Goal: Task Accomplishment & Management: Complete application form

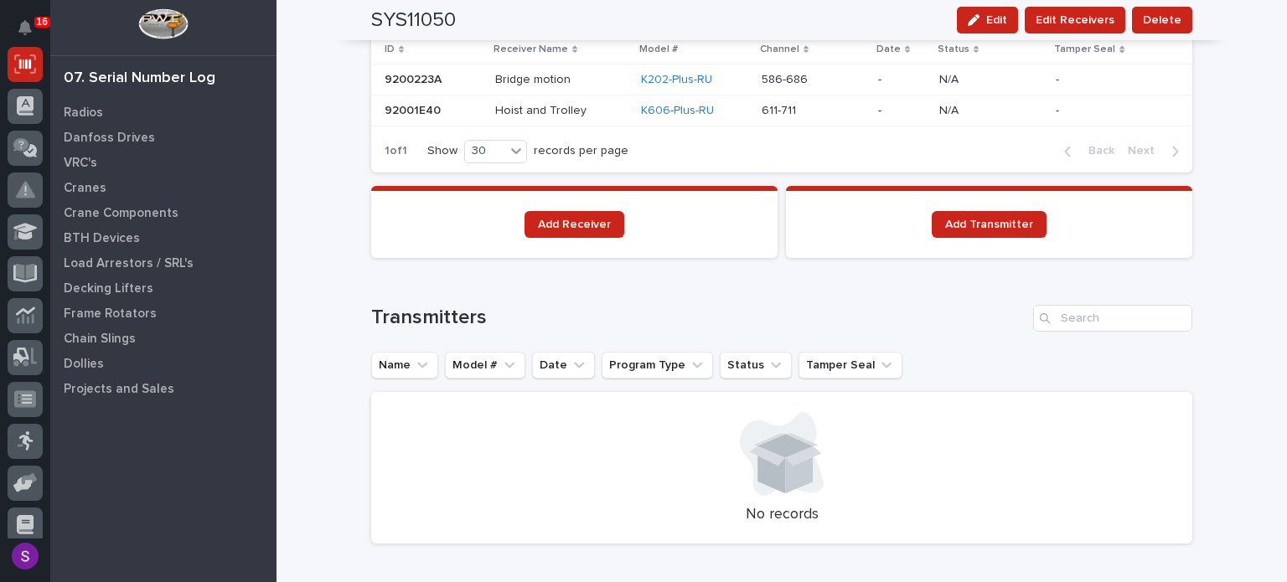
scroll to position [1257, 0]
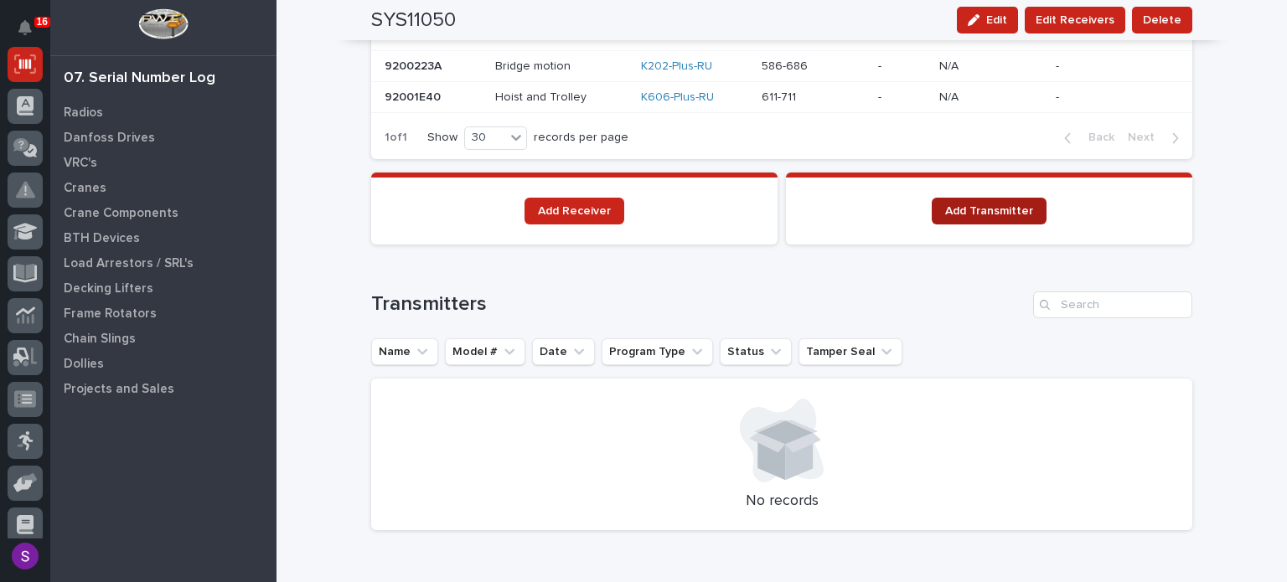
click at [938, 214] on link "Add Transmitter" at bounding box center [989, 211] width 115 height 27
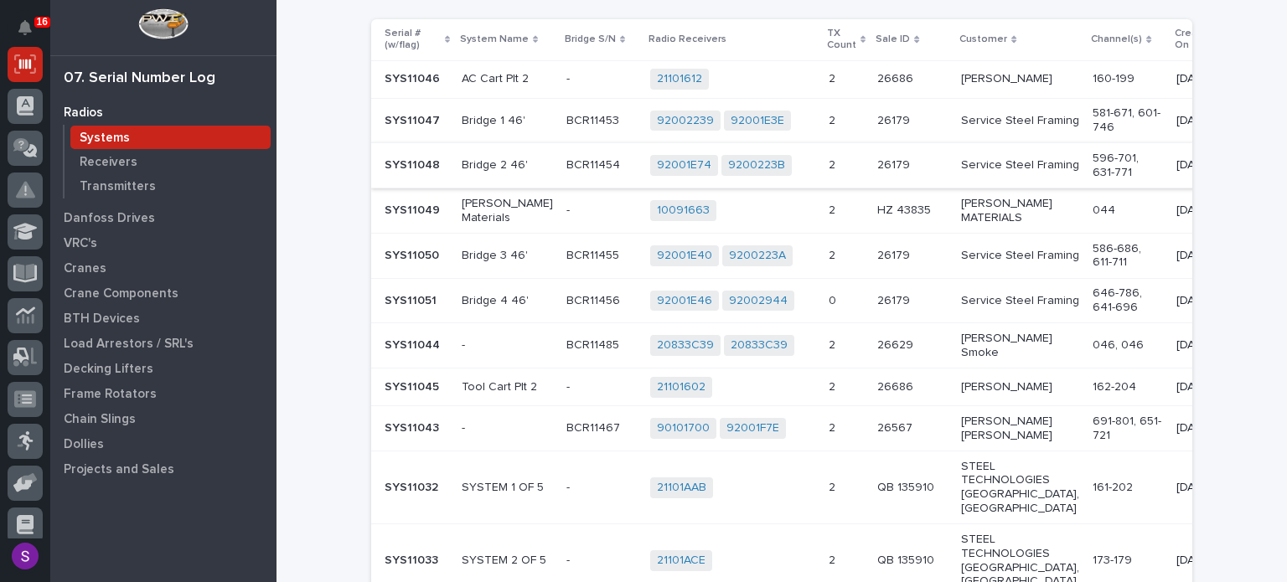
scroll to position [251, 0]
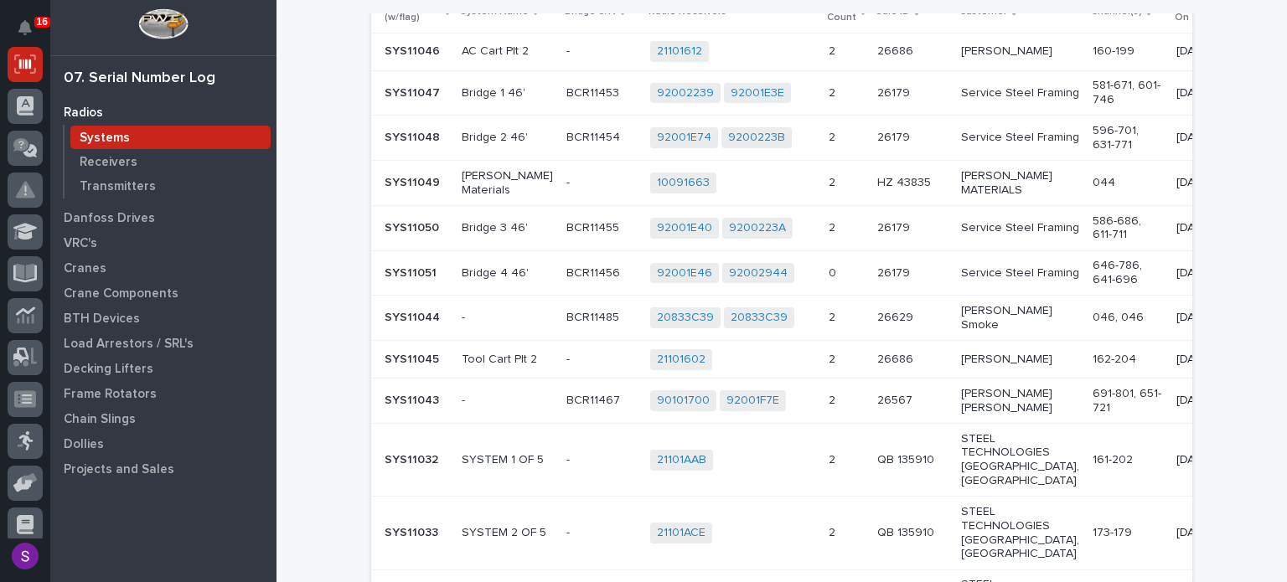
click at [906, 281] on p at bounding box center [912, 273] width 70 height 14
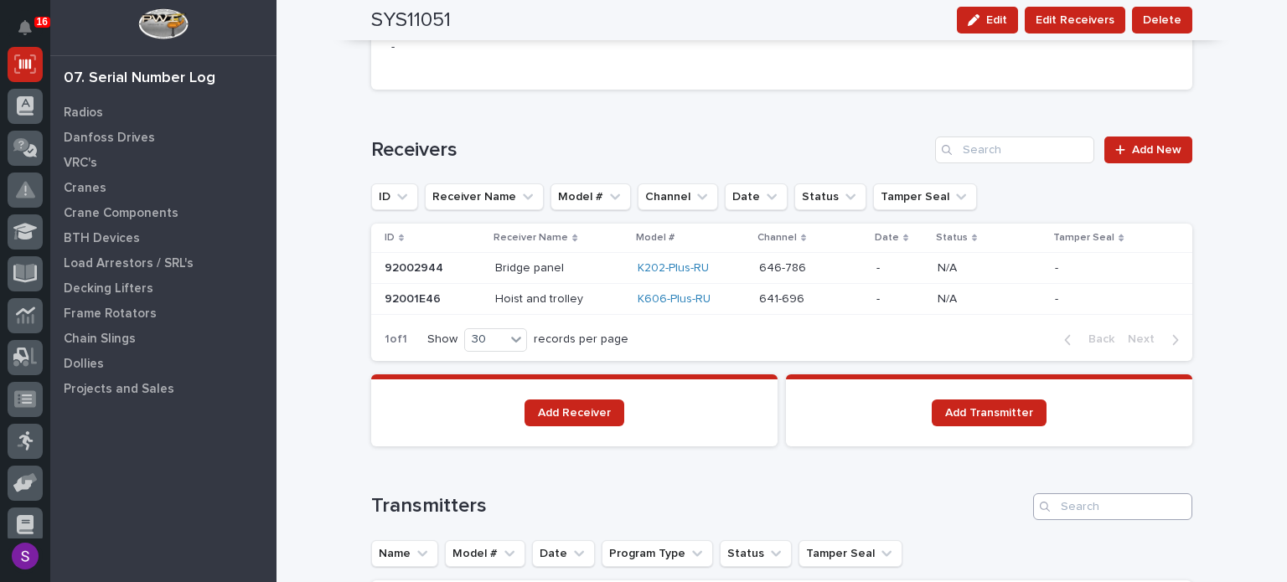
scroll to position [1257, 0]
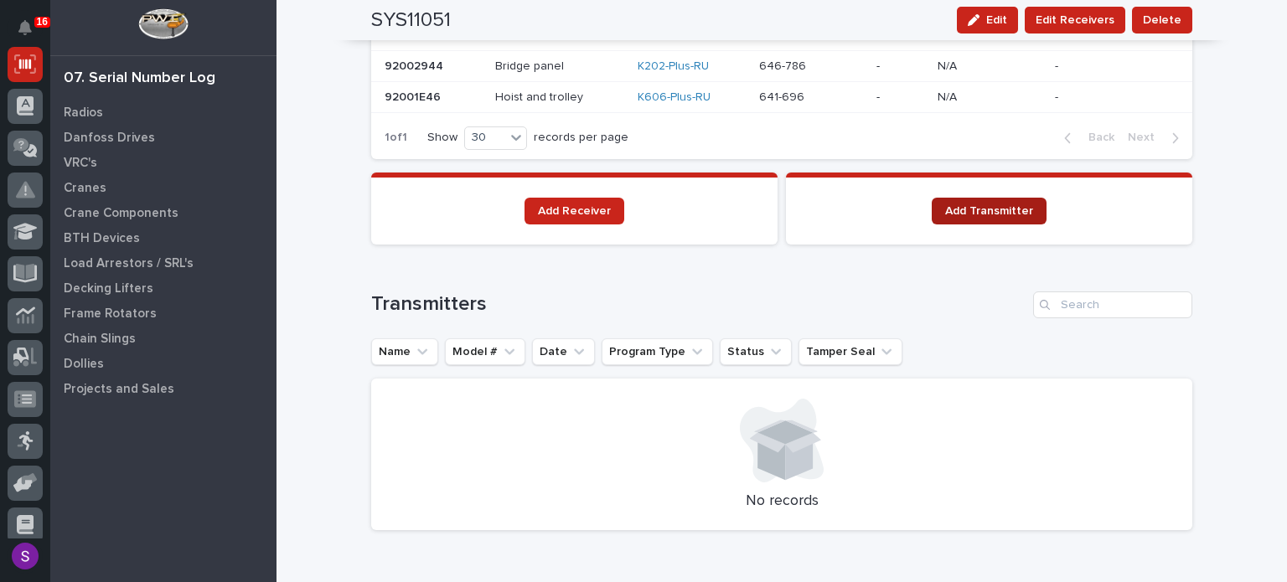
click at [985, 209] on span "Add Transmitter" at bounding box center [989, 211] width 88 height 12
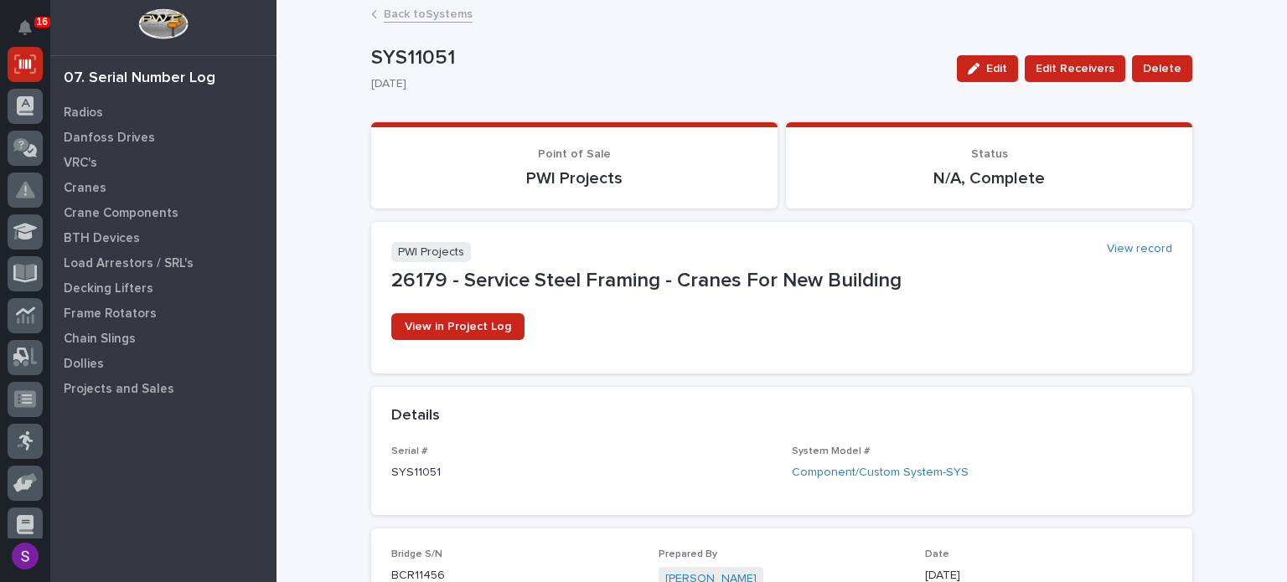
scroll to position [0, 0]
click at [437, 12] on link "Back to Systems" at bounding box center [428, 12] width 89 height 19
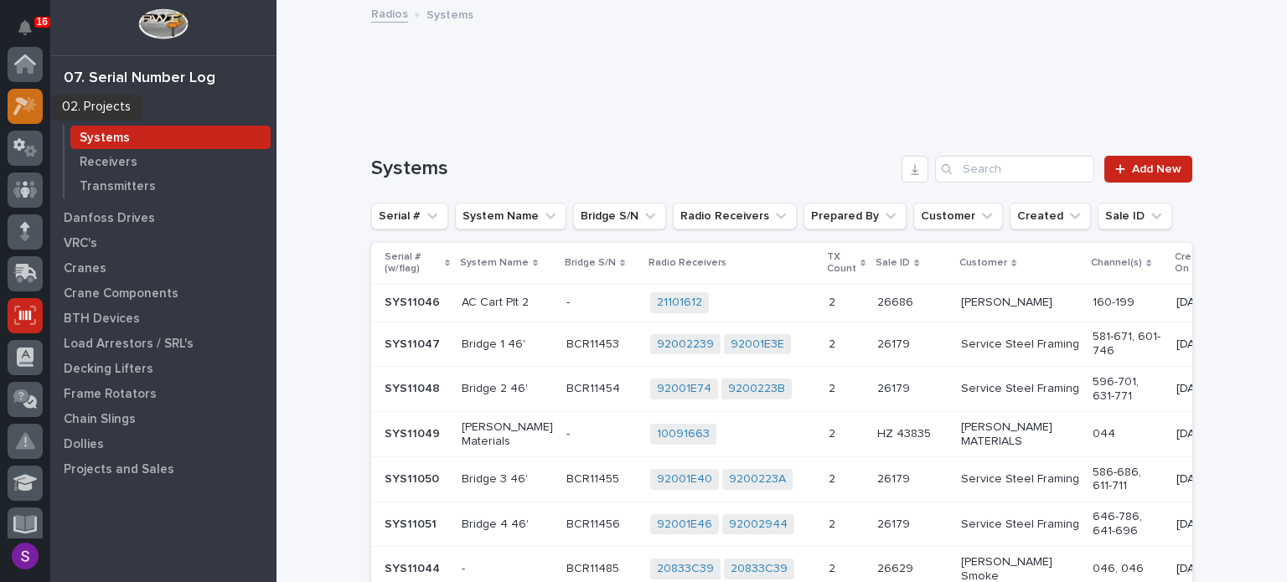
click at [18, 98] on icon at bounding box center [20, 106] width 15 height 18
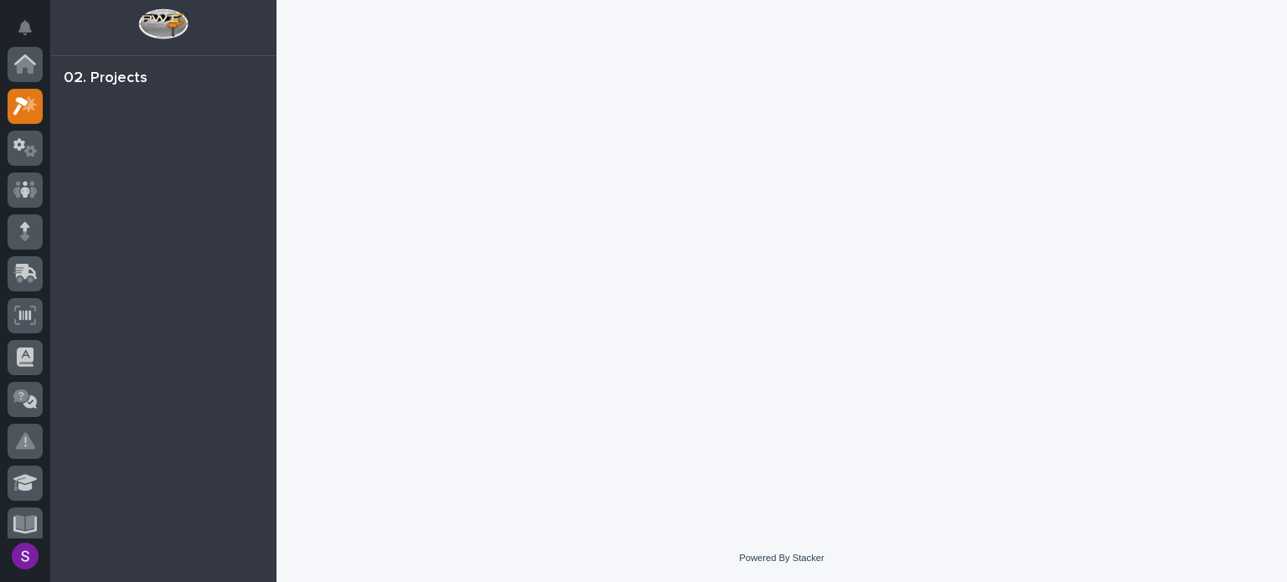
scroll to position [42, 0]
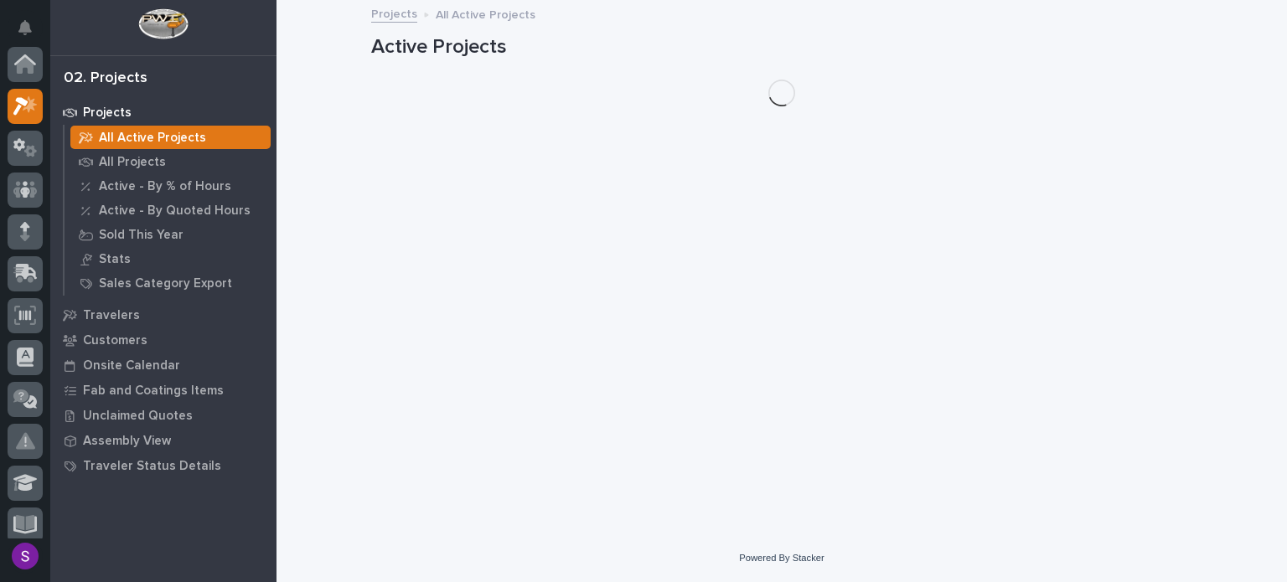
scroll to position [42, 0]
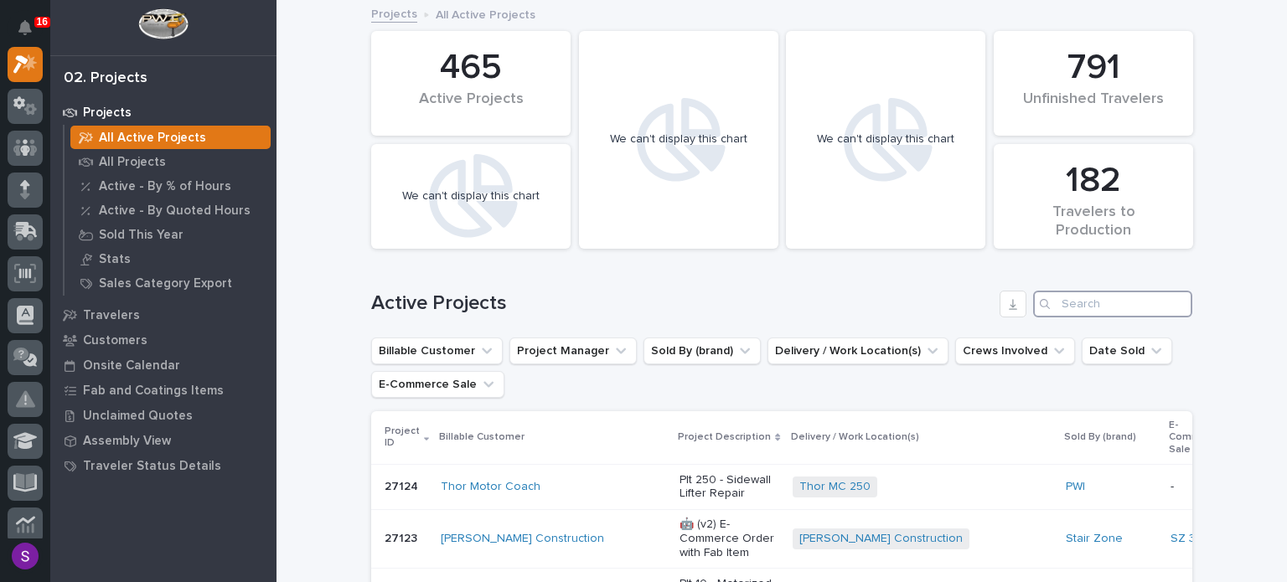
click at [1097, 311] on input "Search" at bounding box center [1112, 304] width 159 height 27
paste input "26626"
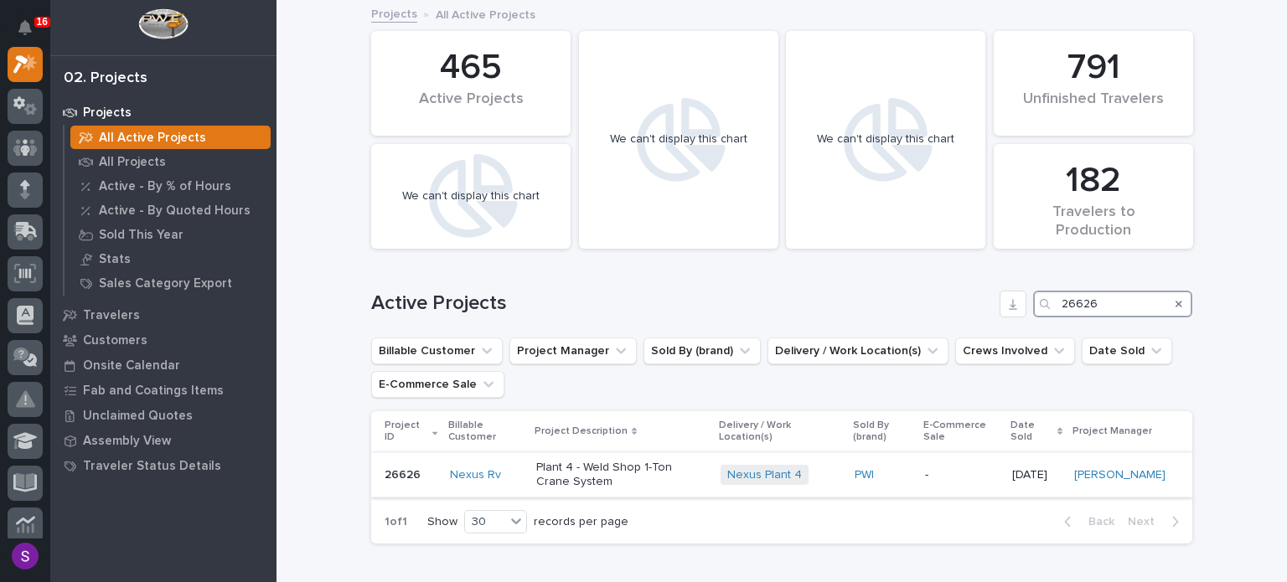
type input "26626"
click at [686, 483] on p "Plant 4 - Weld Shop 1-Ton Crane System" at bounding box center [622, 475] width 172 height 28
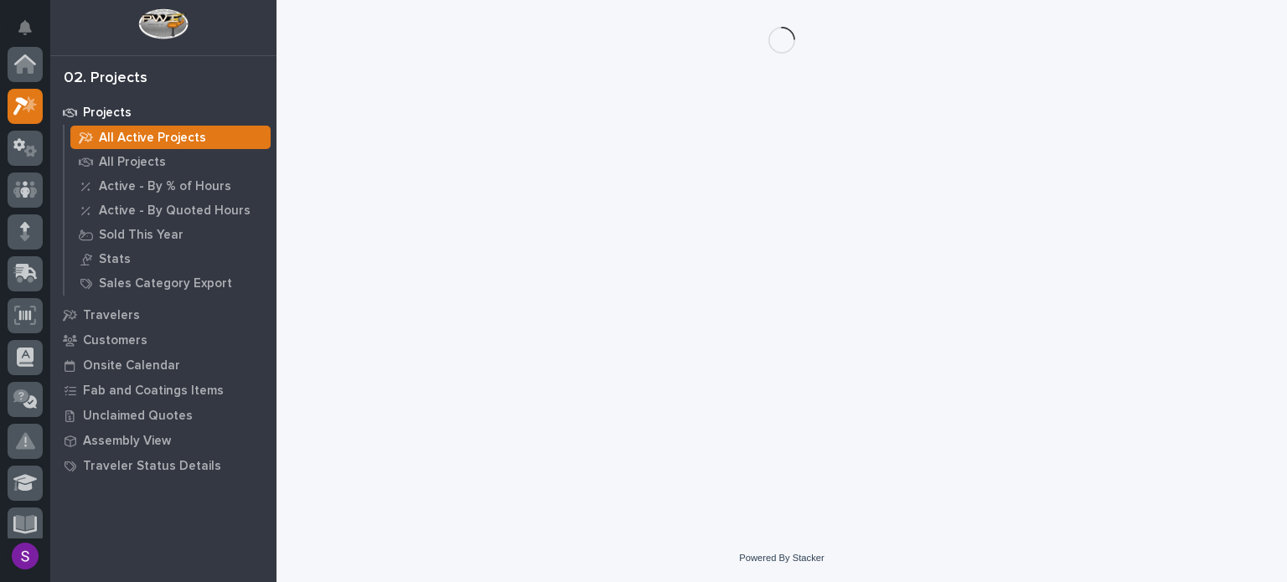
scroll to position [42, 0]
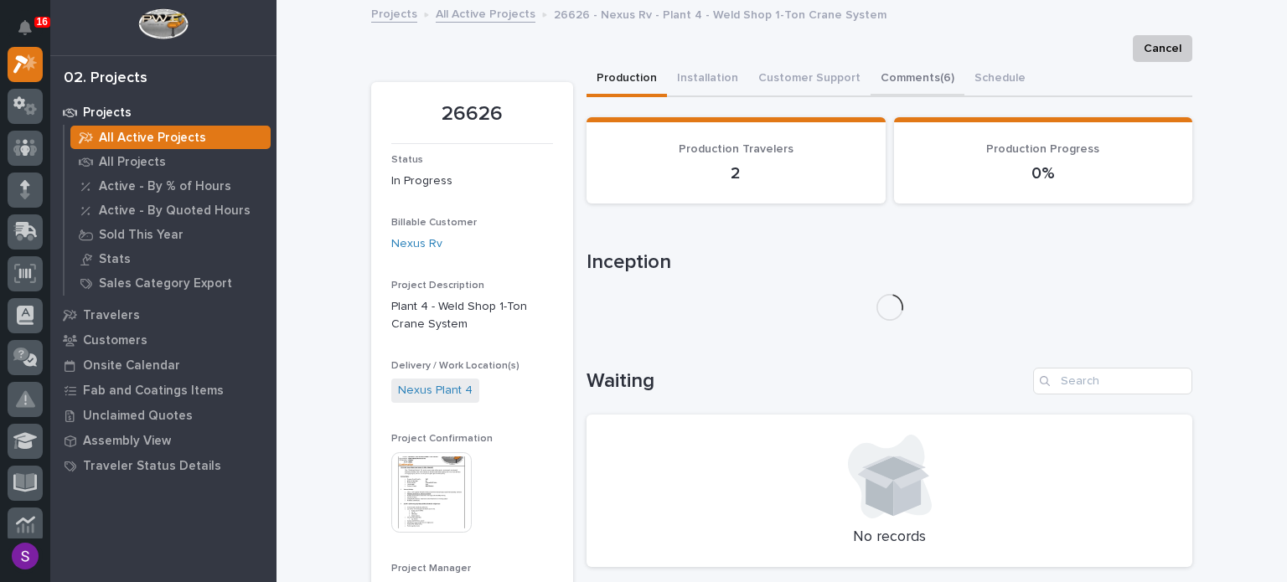
click at [892, 81] on button "Comments (6)" at bounding box center [917, 79] width 94 height 35
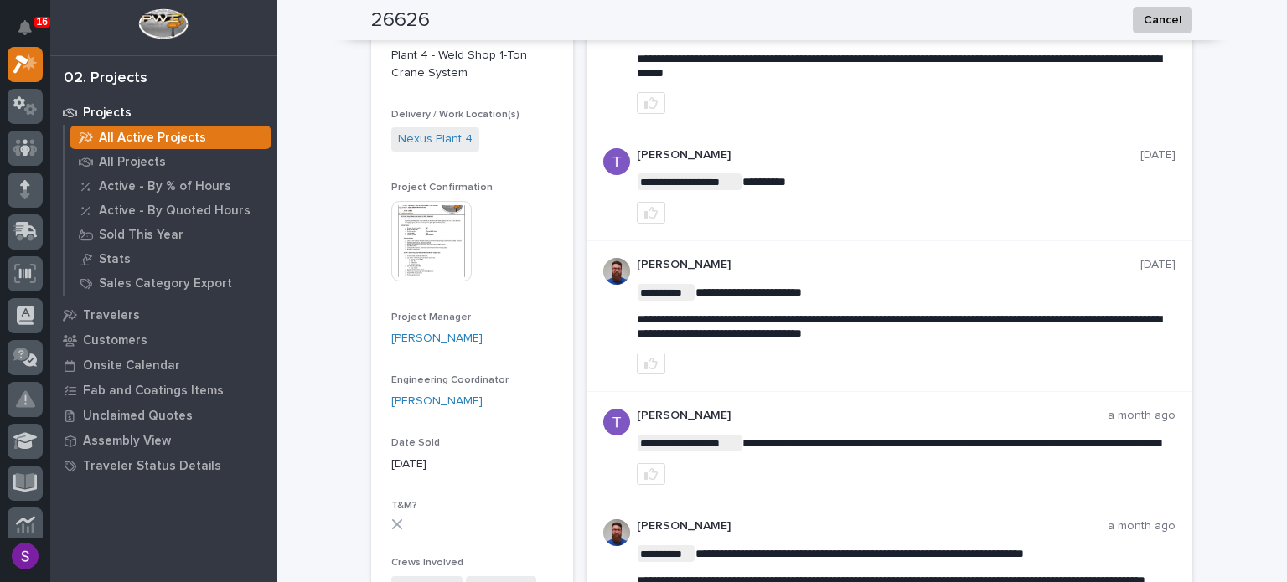
scroll to position [84, 0]
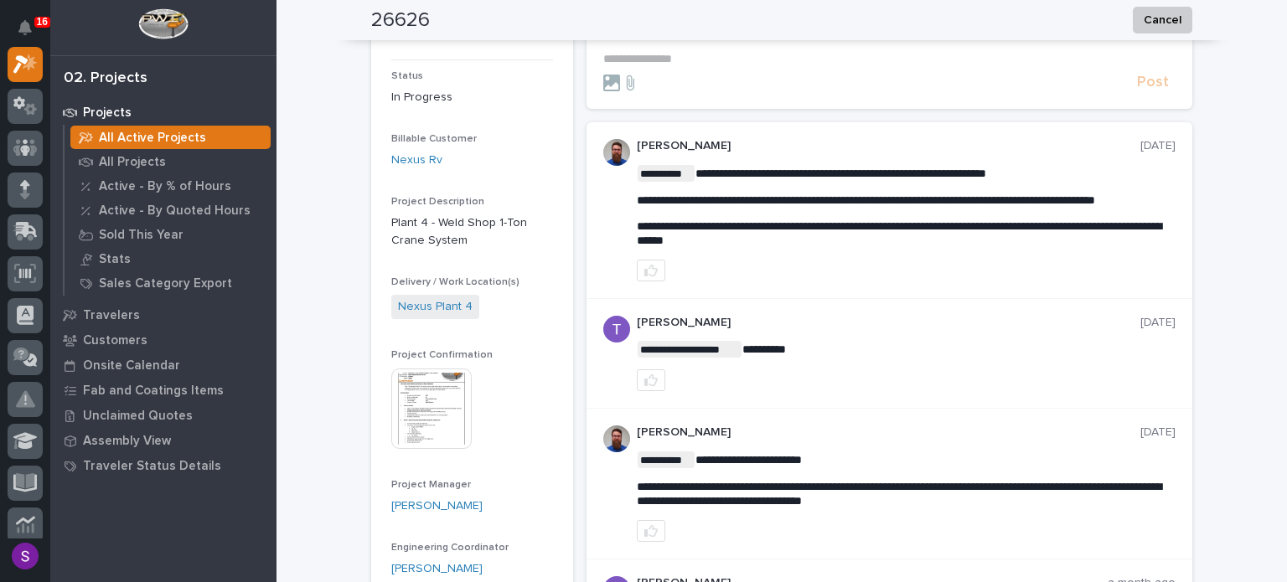
click at [422, 400] on img at bounding box center [431, 409] width 80 height 80
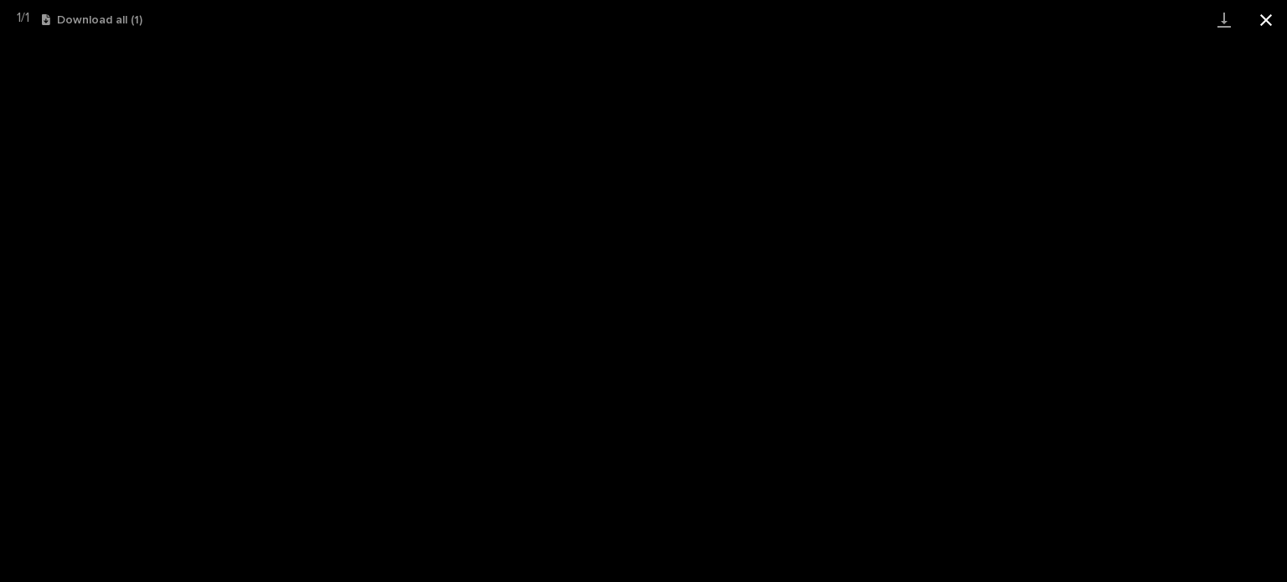
click at [1268, 8] on button "Close gallery" at bounding box center [1266, 19] width 42 height 39
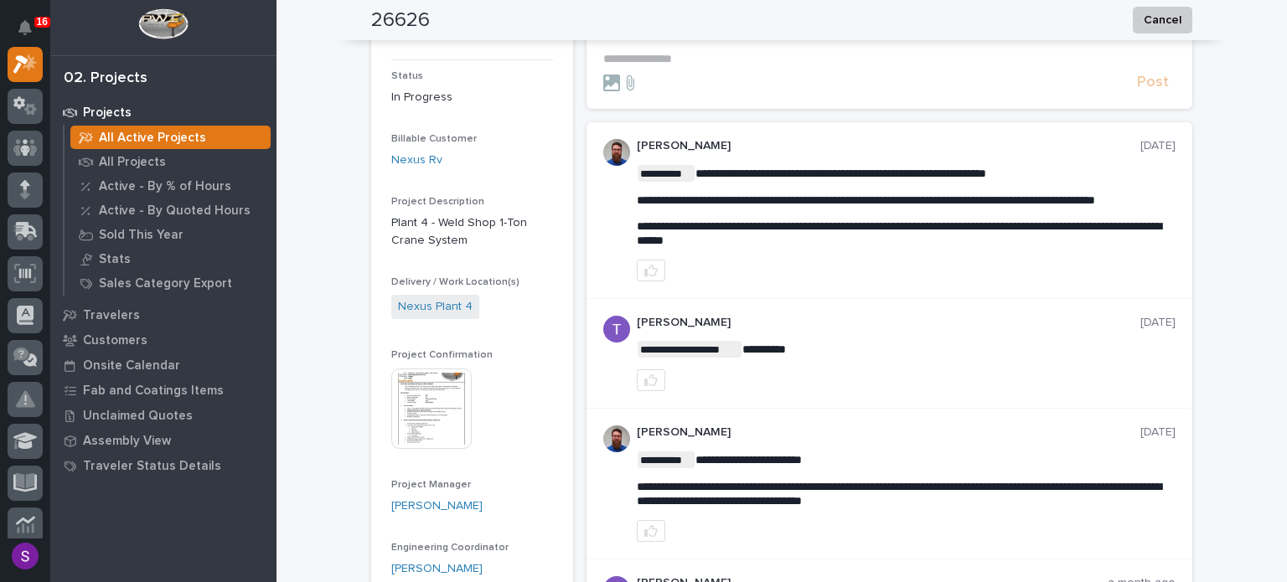
scroll to position [0, 0]
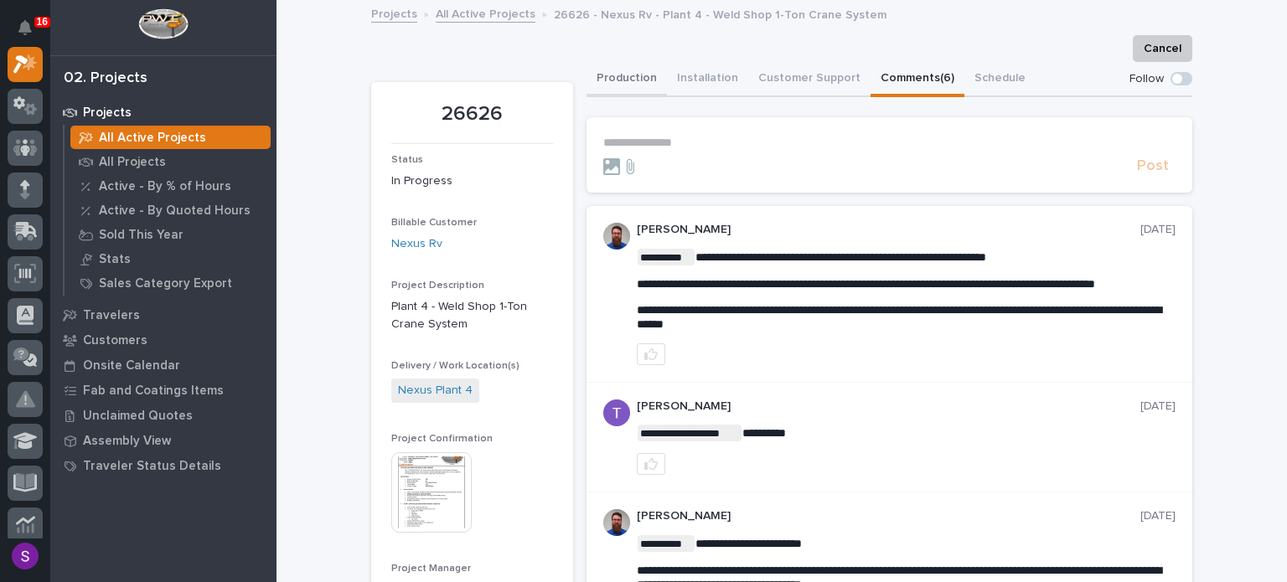
click at [611, 67] on button "Production" at bounding box center [626, 79] width 80 height 35
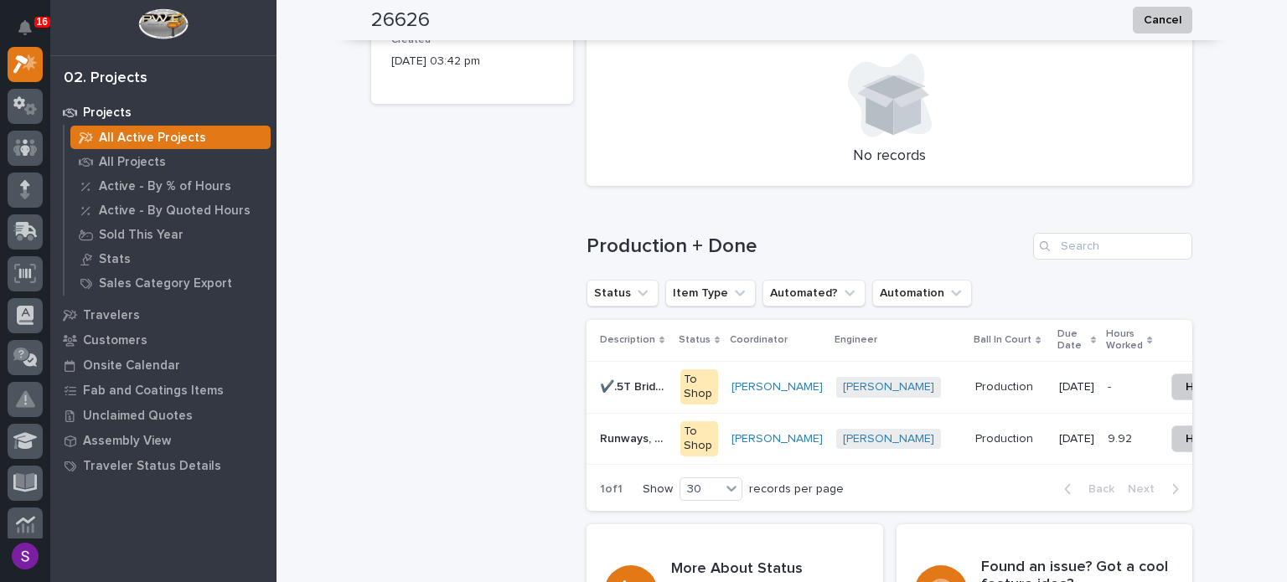
scroll to position [1173, 0]
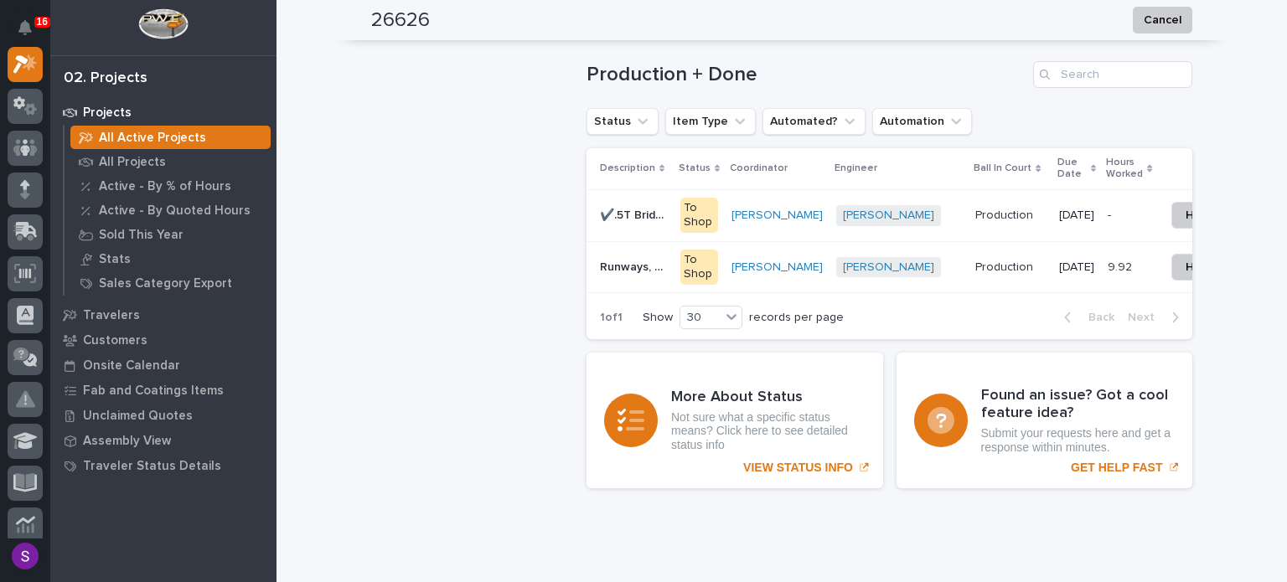
click at [1000, 220] on p "Production" at bounding box center [1005, 214] width 61 height 18
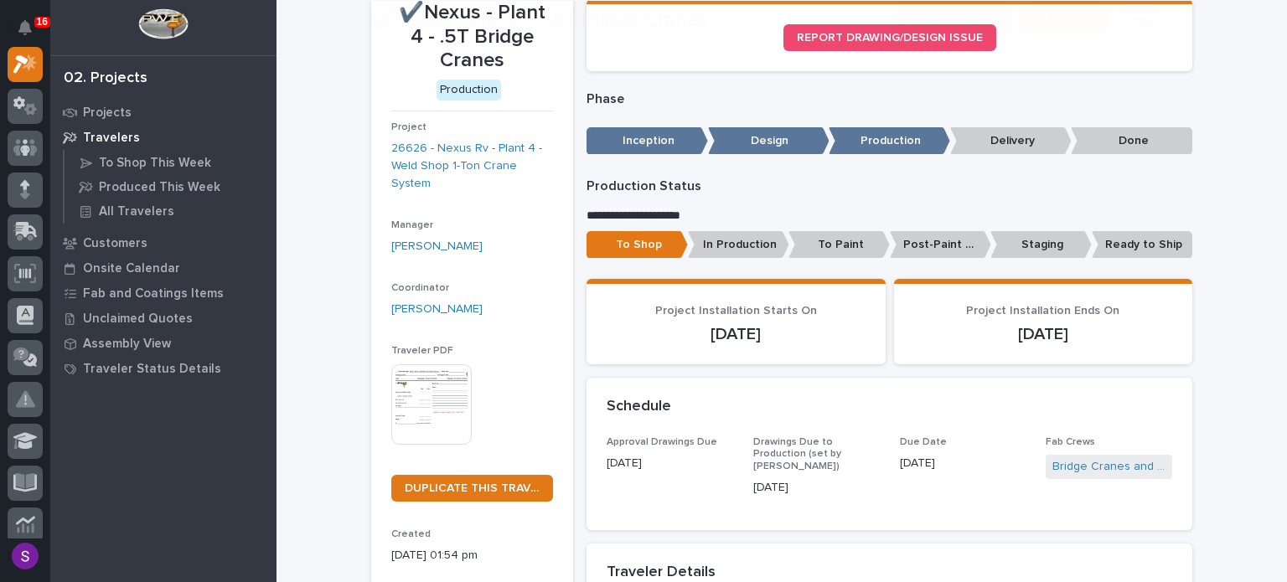
scroll to position [168, 0]
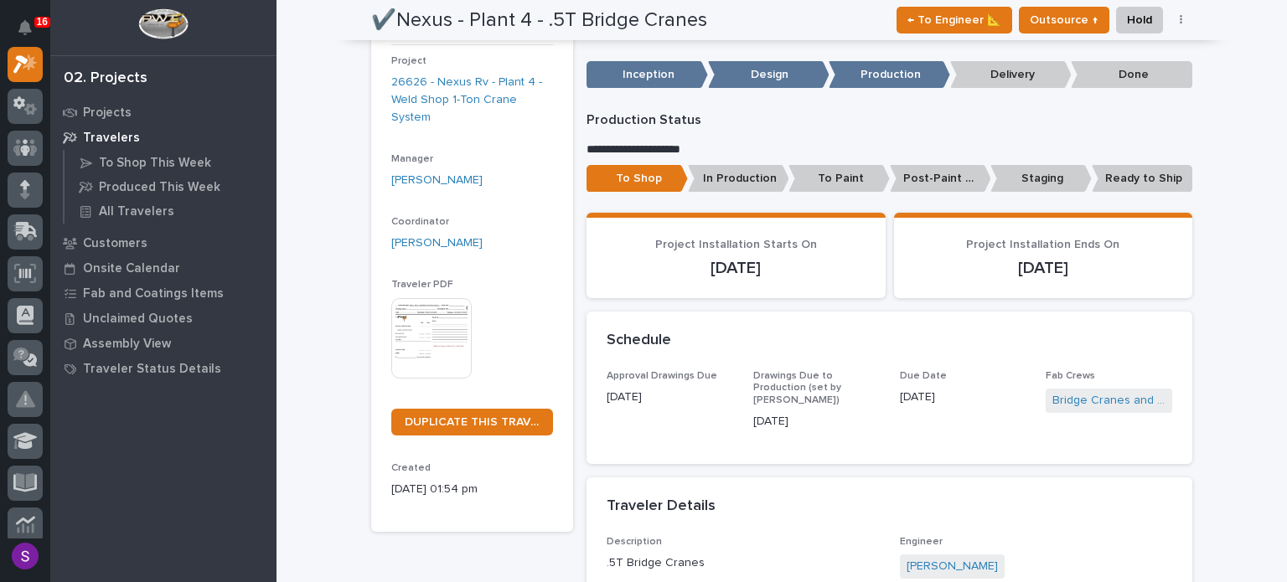
click at [845, 307] on div "Loading... Saving… Project Installation Starts On [DATE] Project Installation E…" at bounding box center [889, 263] width 606 height 100
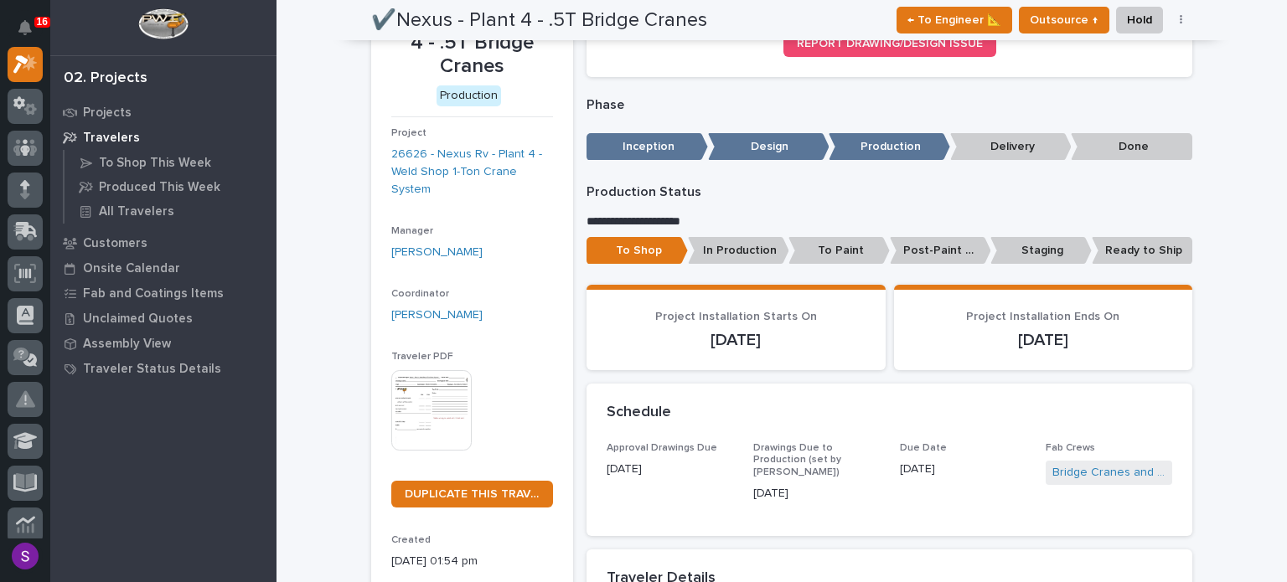
scroll to position [0, 0]
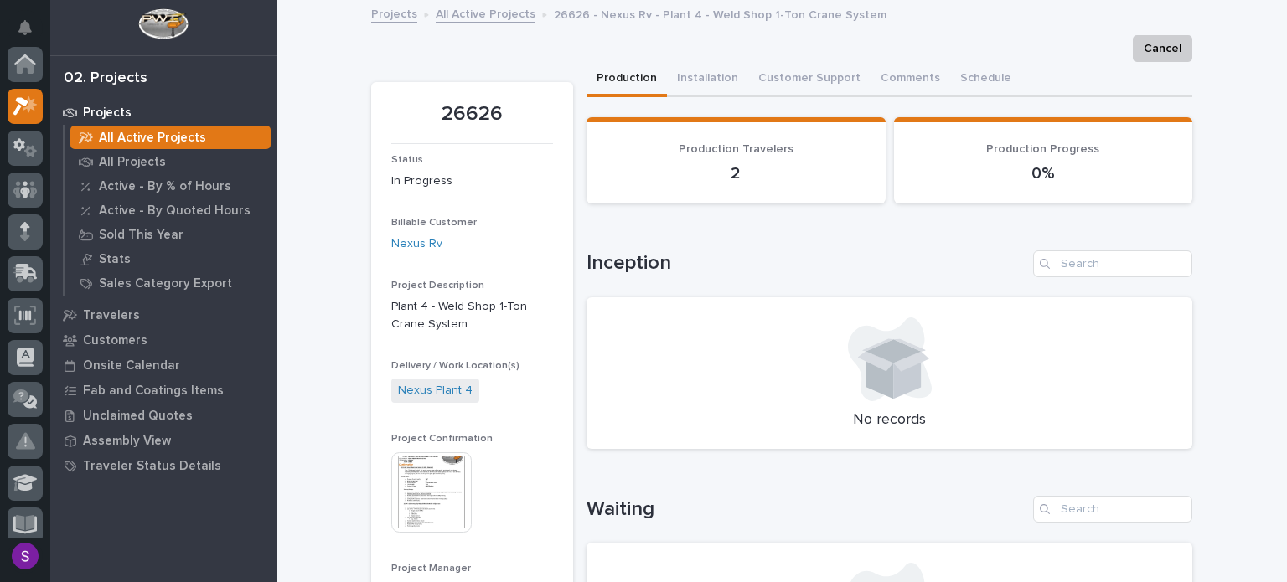
scroll to position [42, 0]
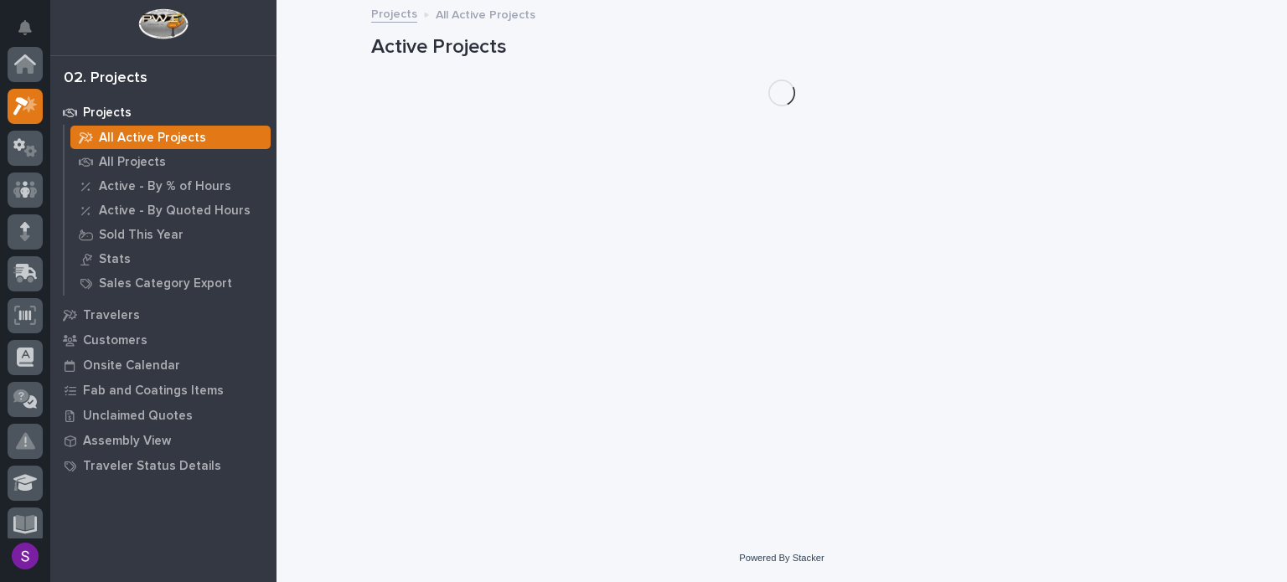
scroll to position [42, 0]
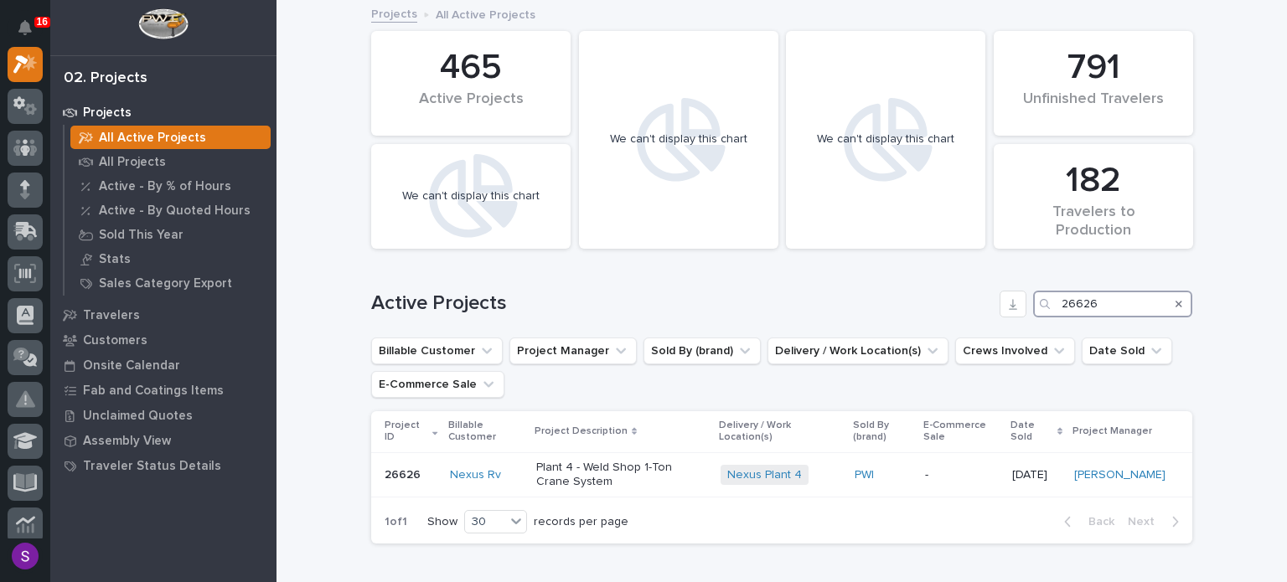
drag, startPoint x: 1099, startPoint y: 297, endPoint x: 958, endPoint y: 292, distance: 140.9
click at [958, 292] on div "Active Projects 26626" at bounding box center [781, 304] width 821 height 27
paste input "235"
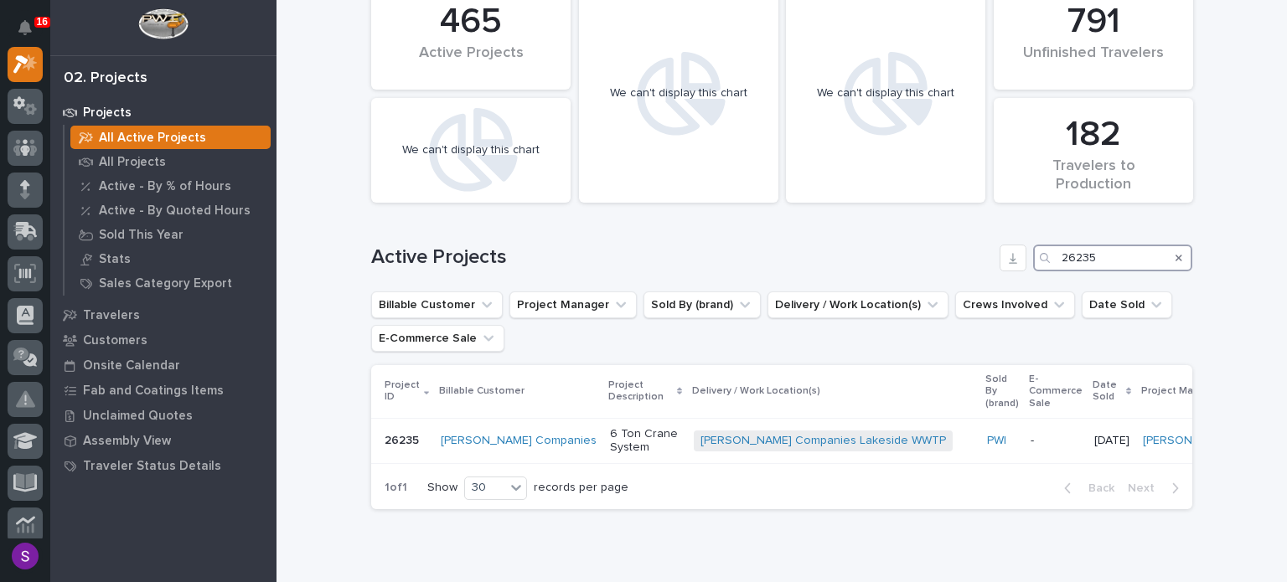
scroll to position [84, 0]
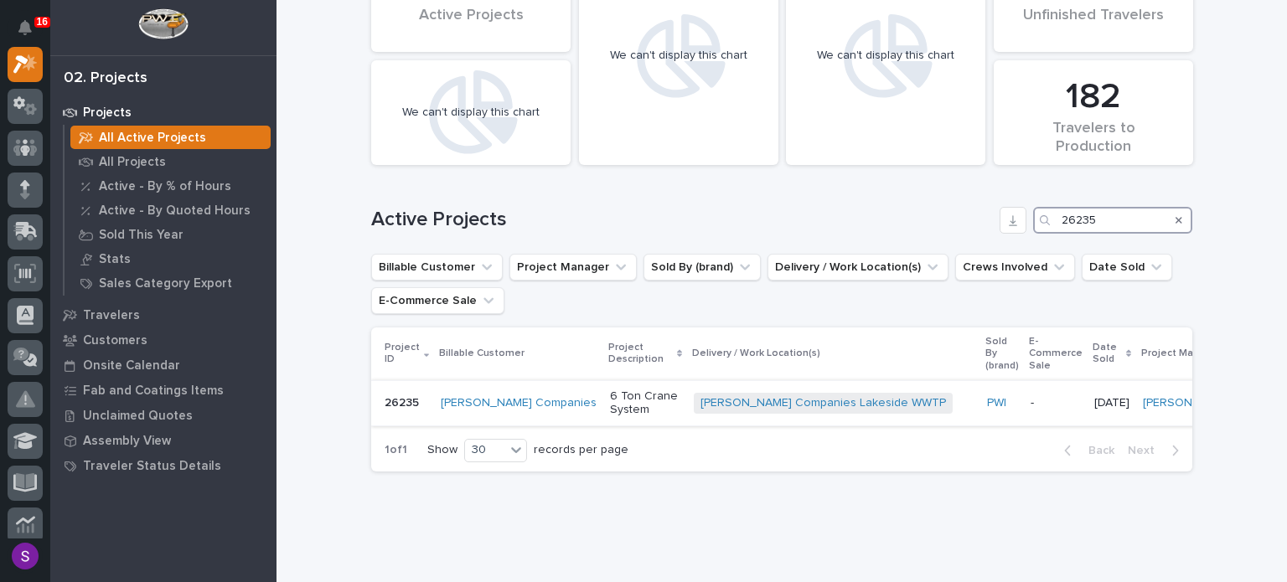
type input "26235"
click at [1030, 411] on div "-" at bounding box center [1055, 404] width 50 height 28
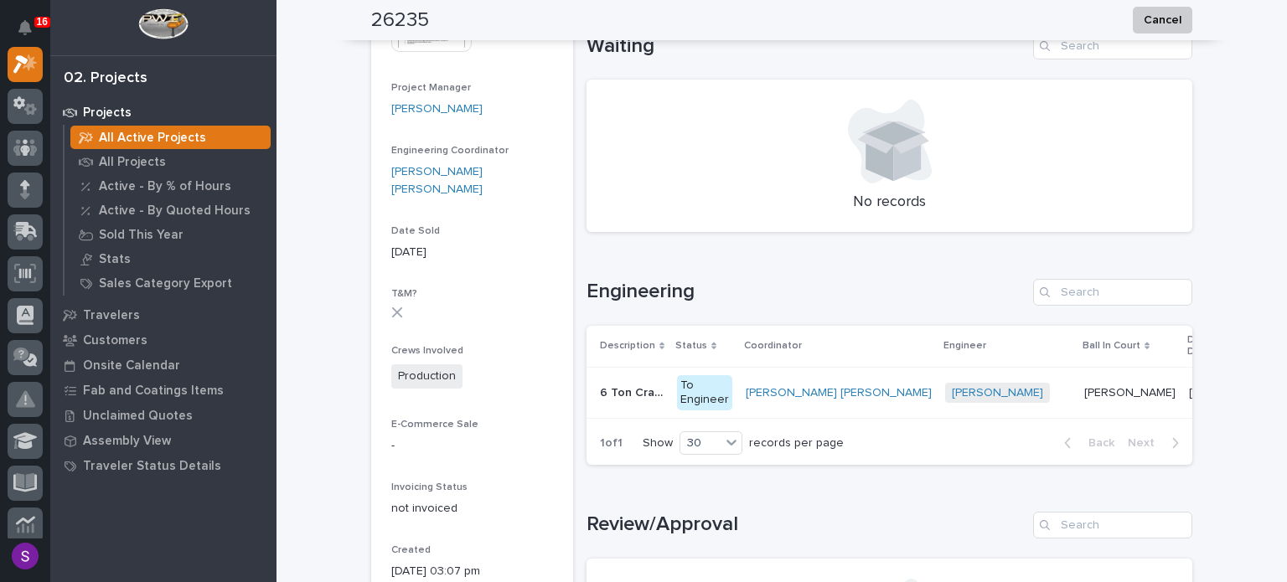
scroll to position [503, 0]
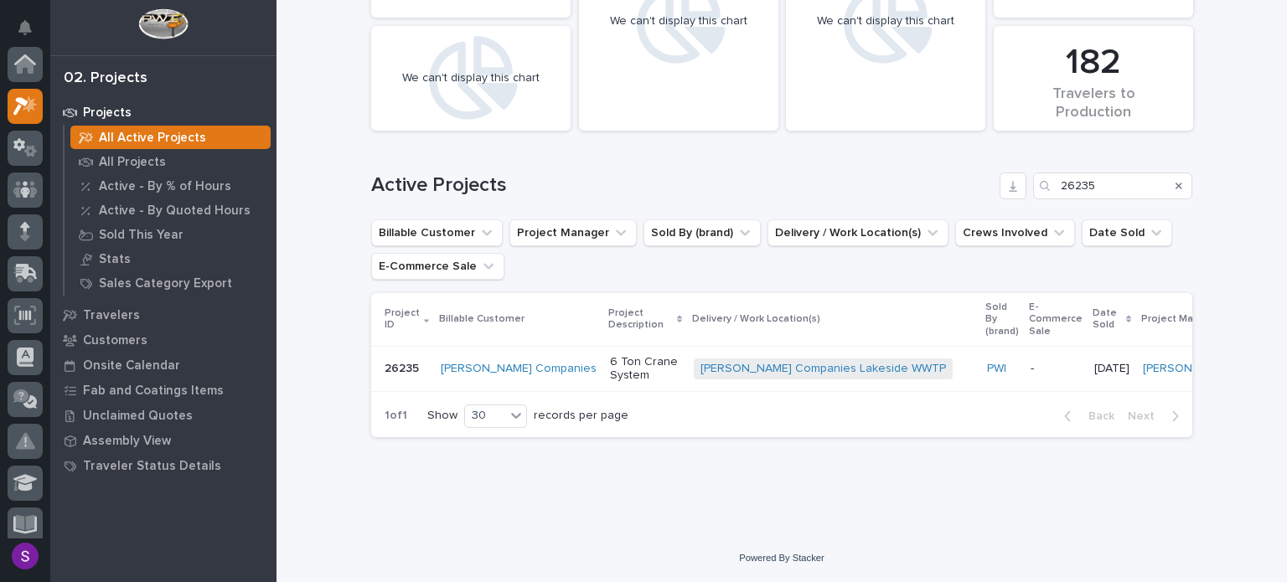
scroll to position [42, 0]
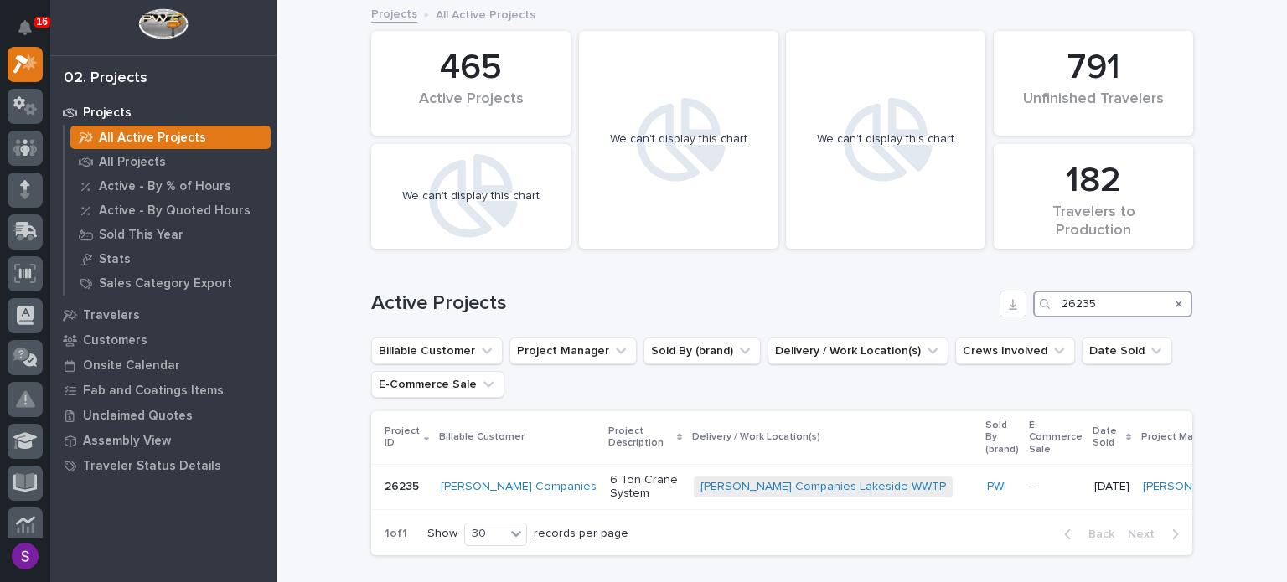
click at [920, 311] on div "Active Projects 26235" at bounding box center [781, 304] width 821 height 27
paste input "589"
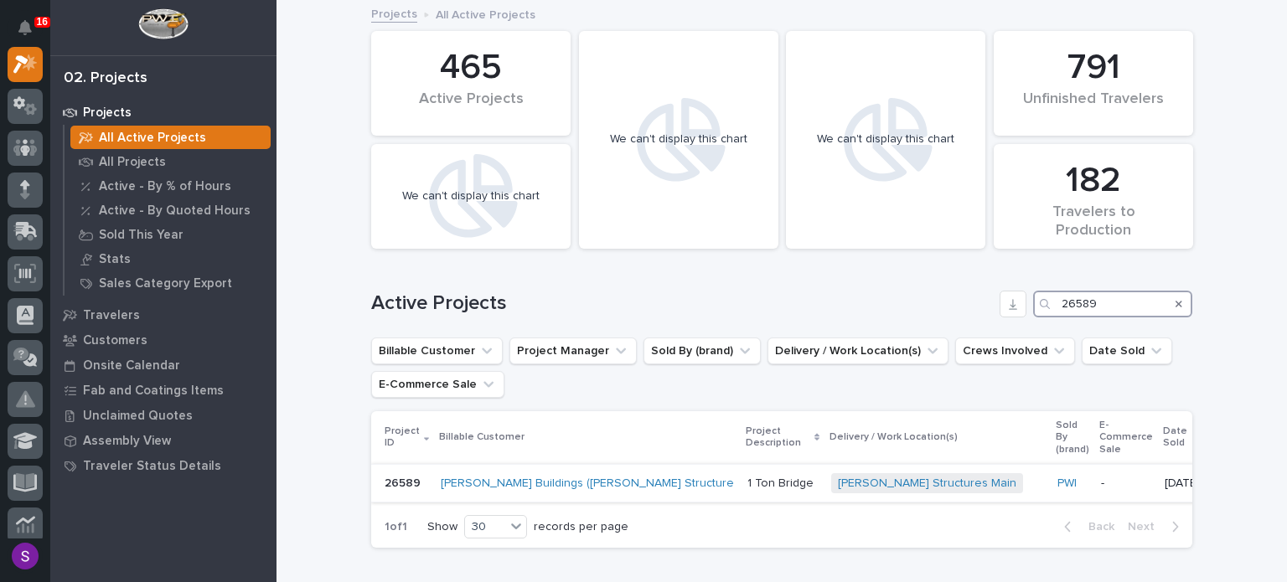
type input "26589"
click at [1101, 488] on p "-" at bounding box center [1126, 484] width 50 height 14
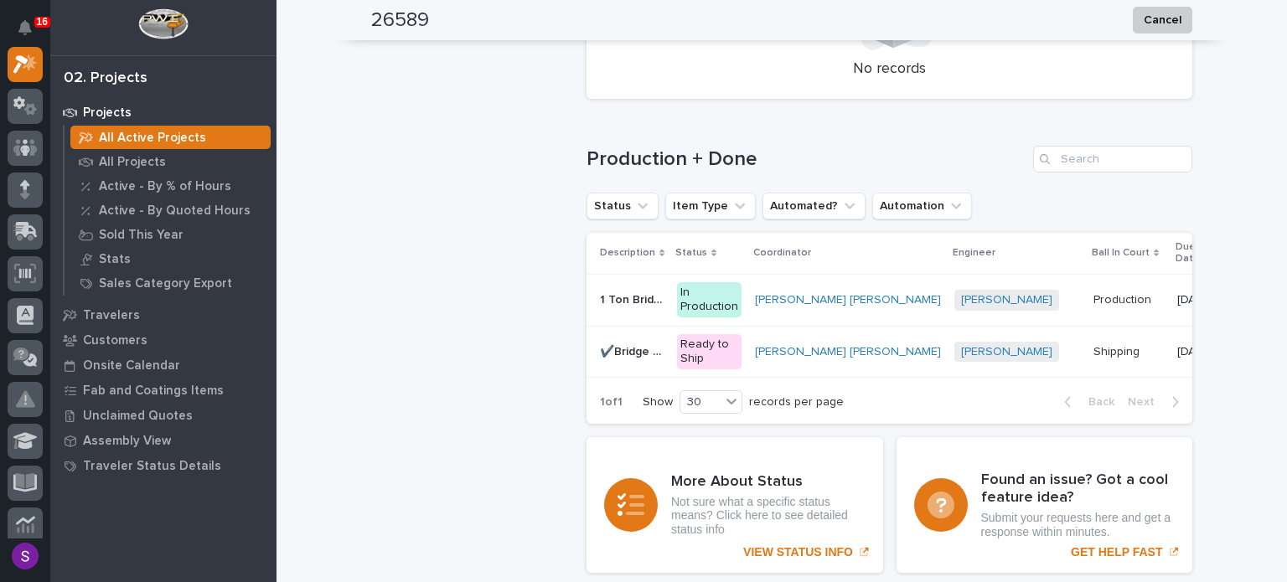
scroll to position [1089, 0]
click at [1093, 349] on p at bounding box center [1128, 351] width 70 height 14
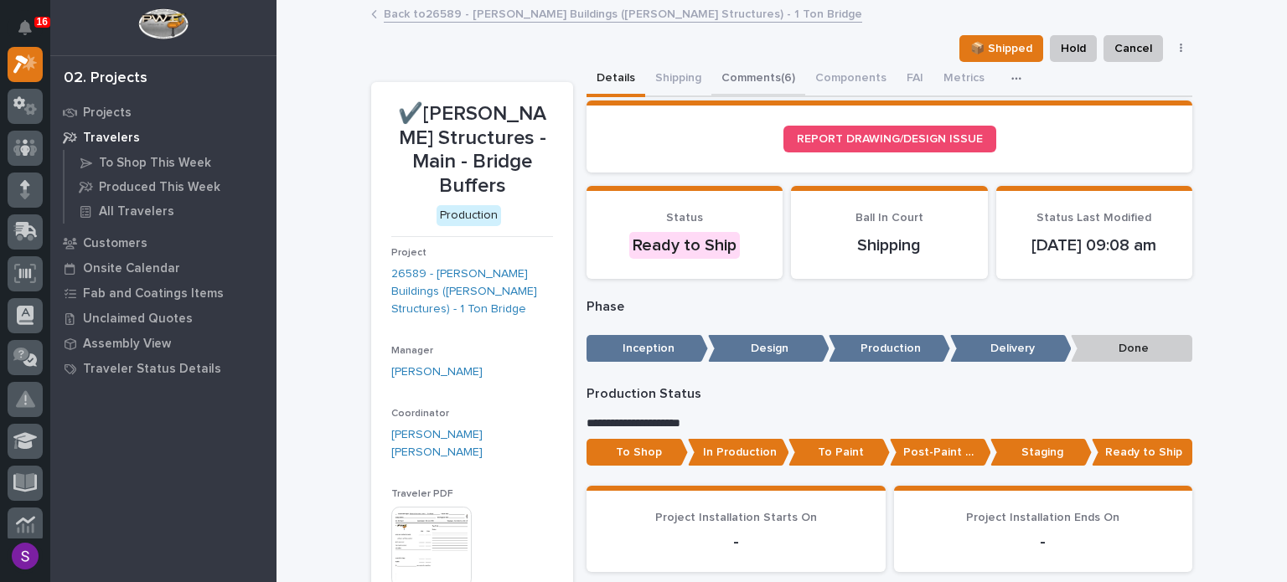
click at [744, 82] on button "Comments (6)" at bounding box center [758, 79] width 94 height 35
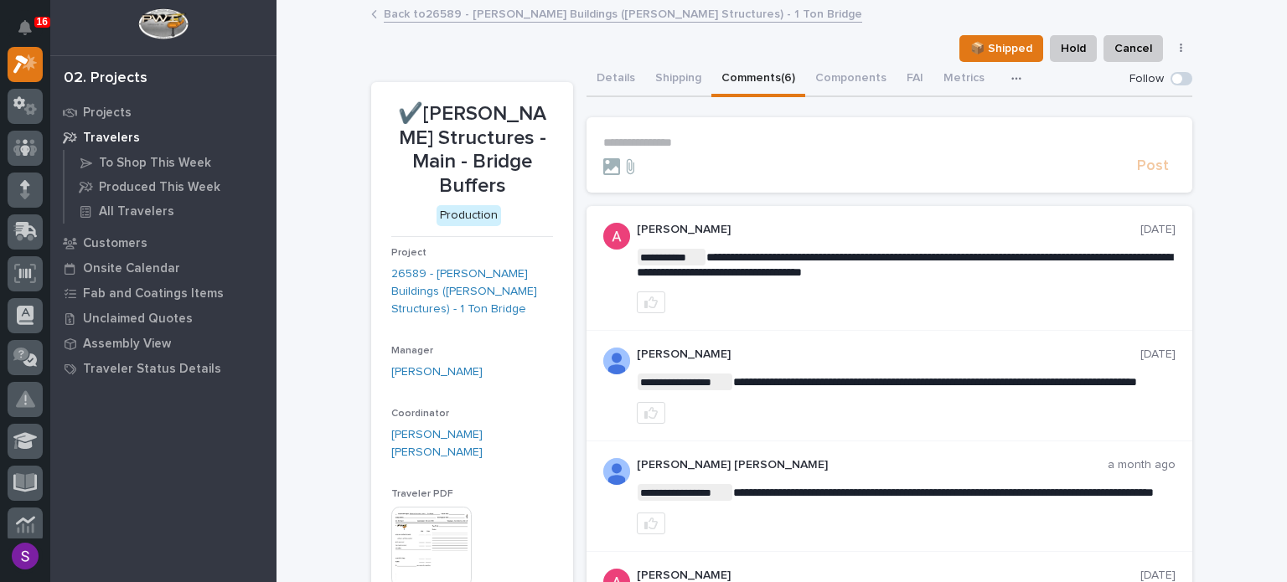
click at [509, 9] on link "Back to 26589 - [PERSON_NAME] Buildings ([PERSON_NAME] Structures) - 1 Ton Brid…" at bounding box center [623, 12] width 478 height 19
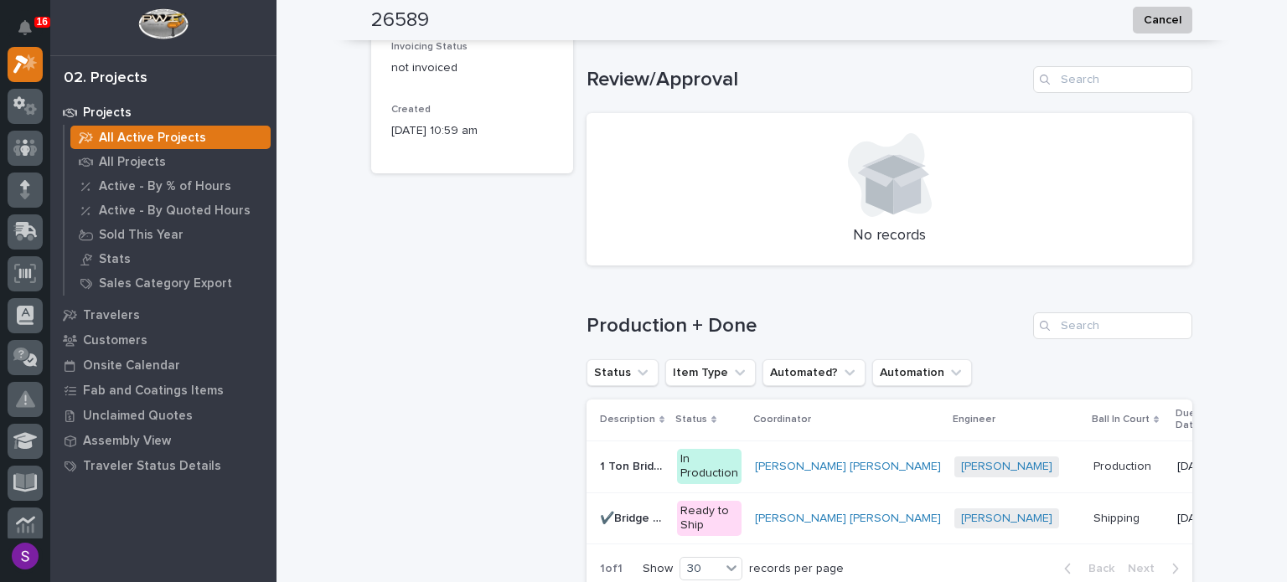
scroll to position [1173, 0]
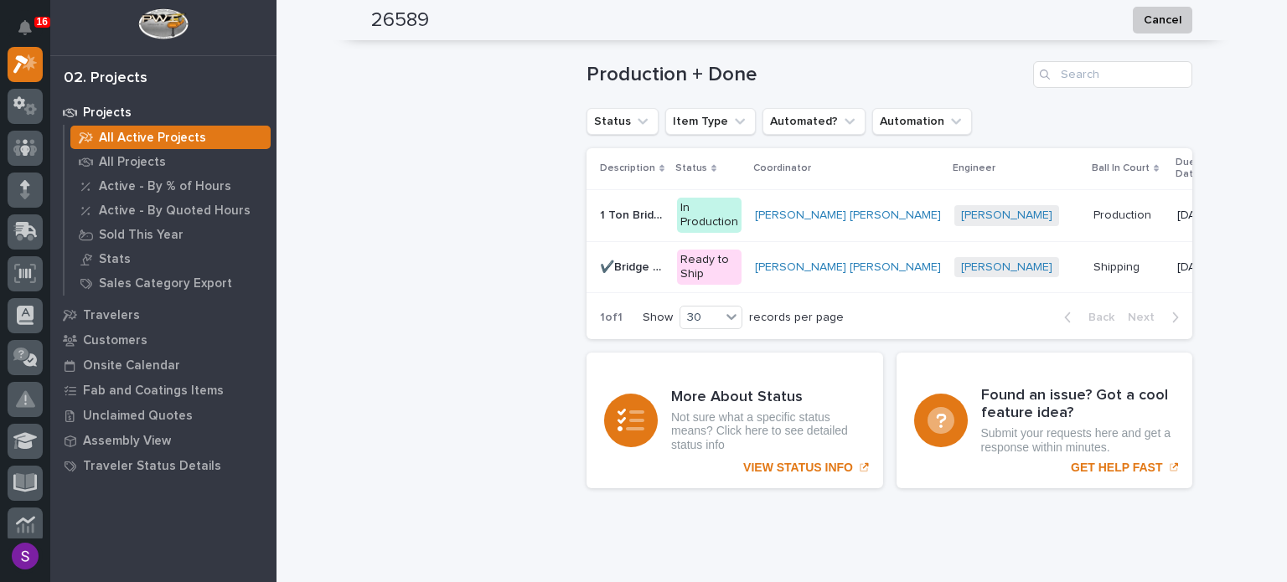
click at [954, 212] on div "[PERSON_NAME] + 0" at bounding box center [1017, 215] width 126 height 21
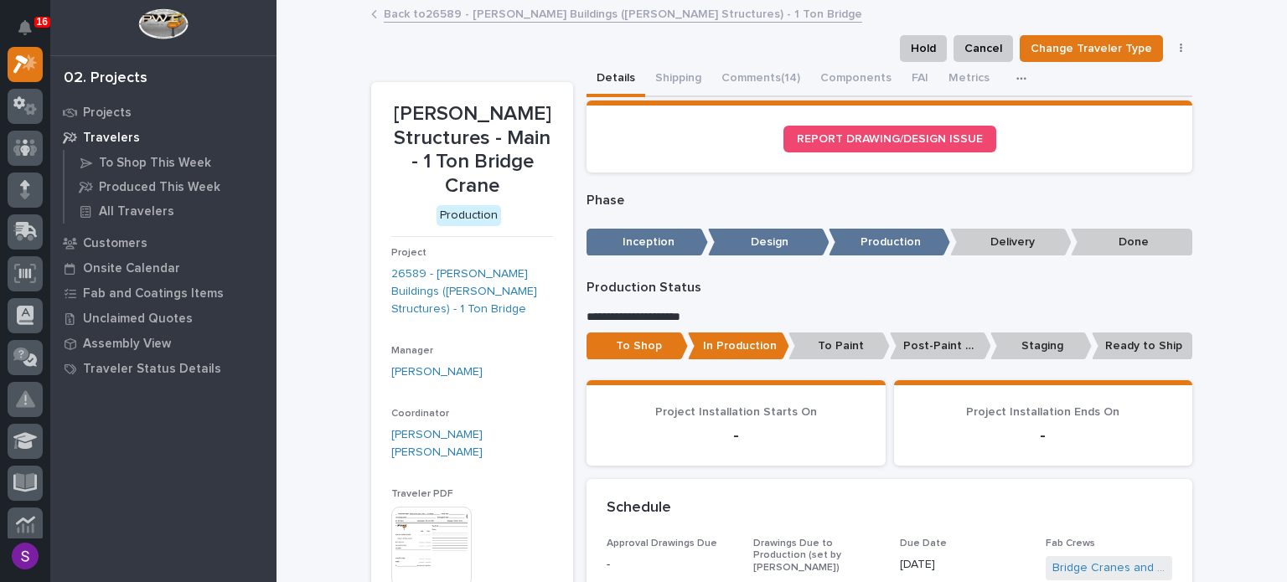
click at [395, 16] on link "Back to 26589 - [PERSON_NAME] Buildings ([PERSON_NAME] Structures) - 1 Ton Brid…" at bounding box center [623, 12] width 478 height 19
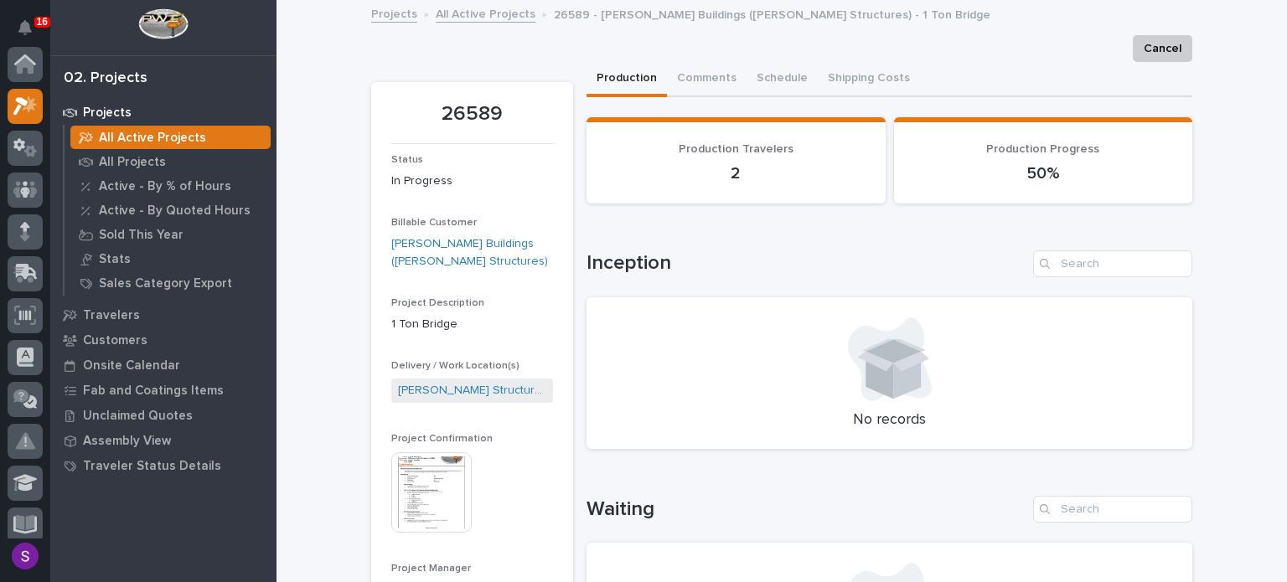
scroll to position [42, 0]
click at [395, 481] on img at bounding box center [431, 492] width 80 height 80
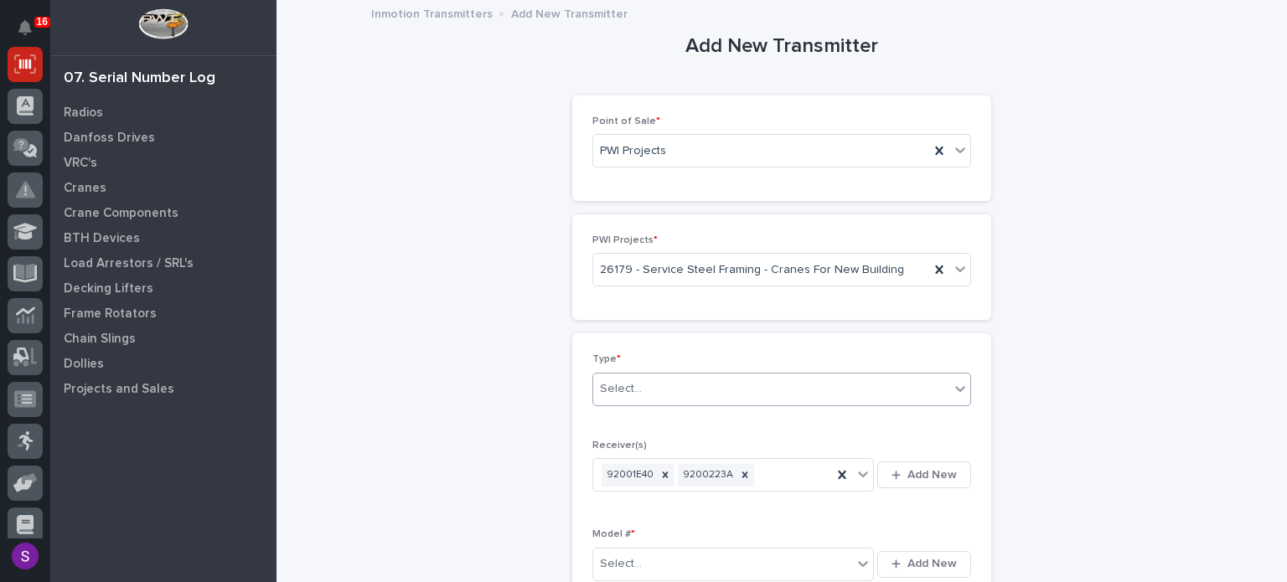
click at [730, 380] on div "Select..." at bounding box center [771, 389] width 356 height 28
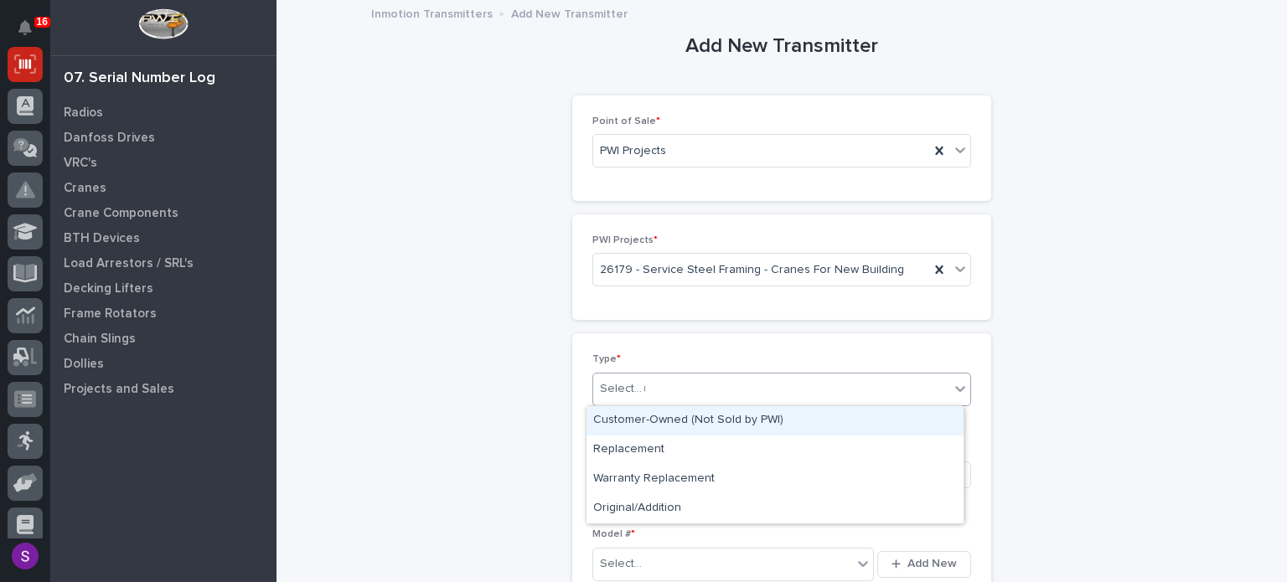
type input "**"
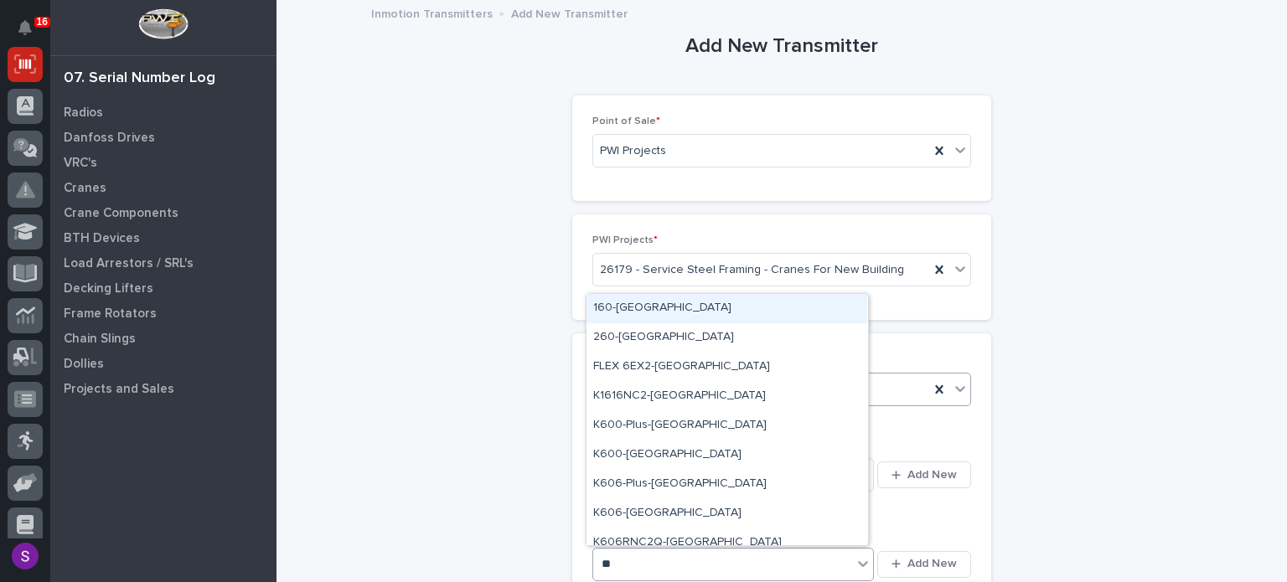
type input "***"
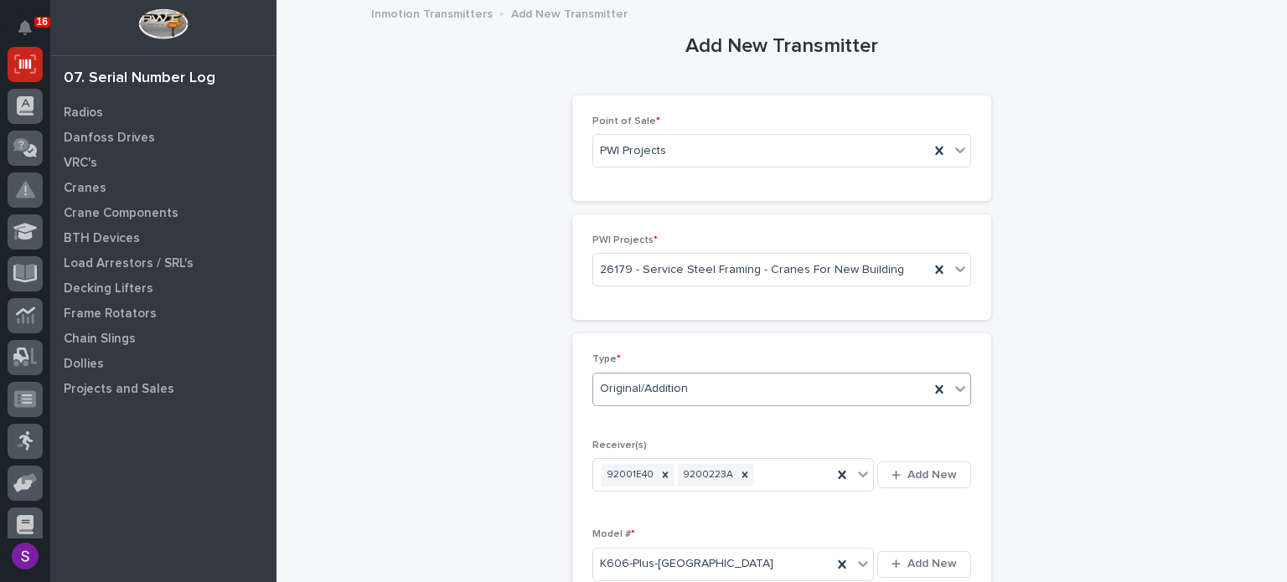
scroll to position [360, 0]
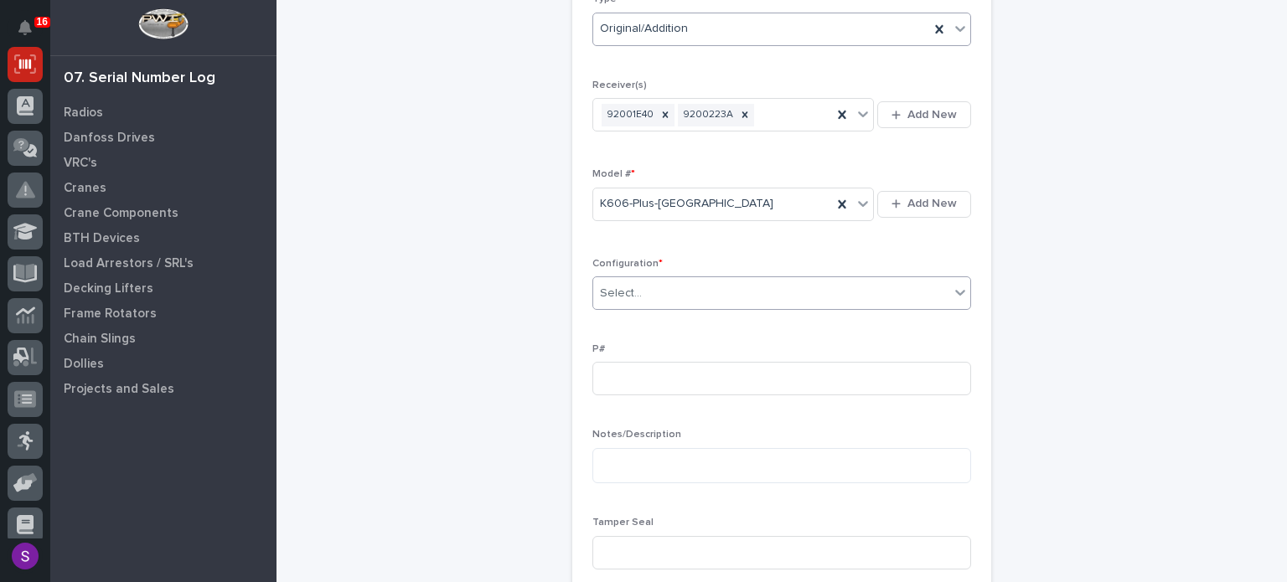
type input "*"
type input "PC1087"
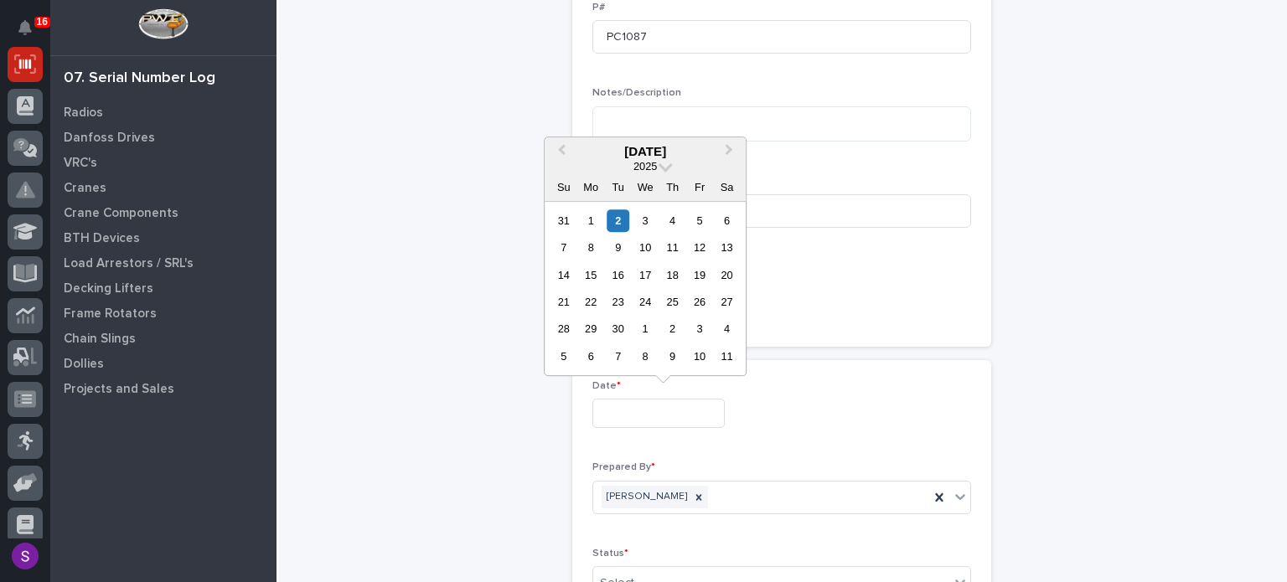
type input "**********"
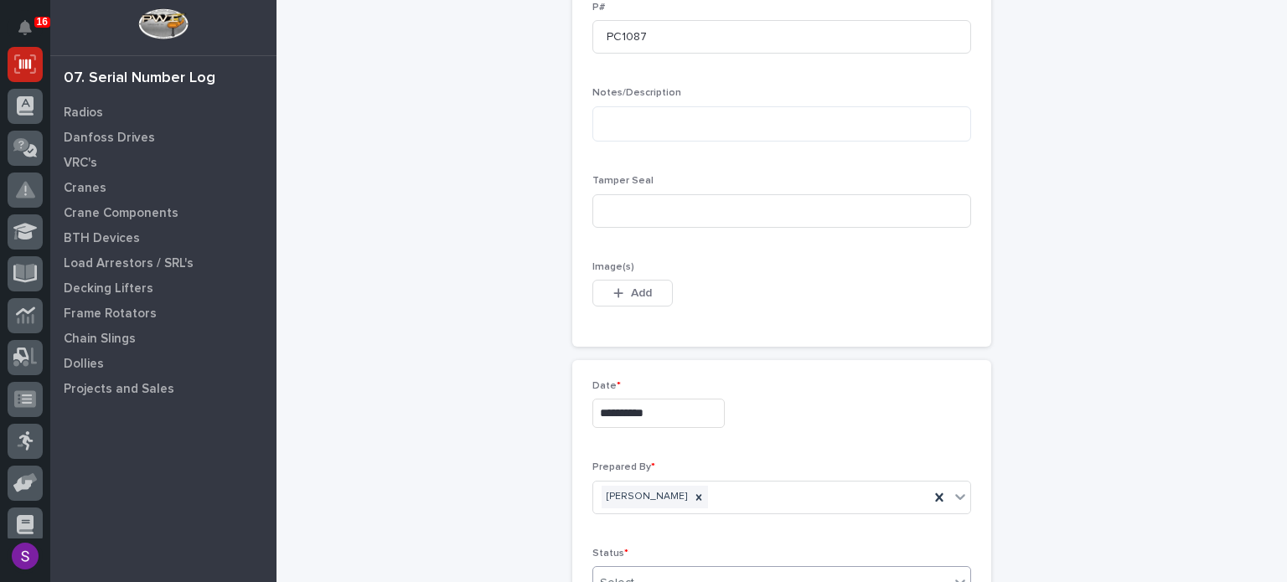
scroll to position [707, 0]
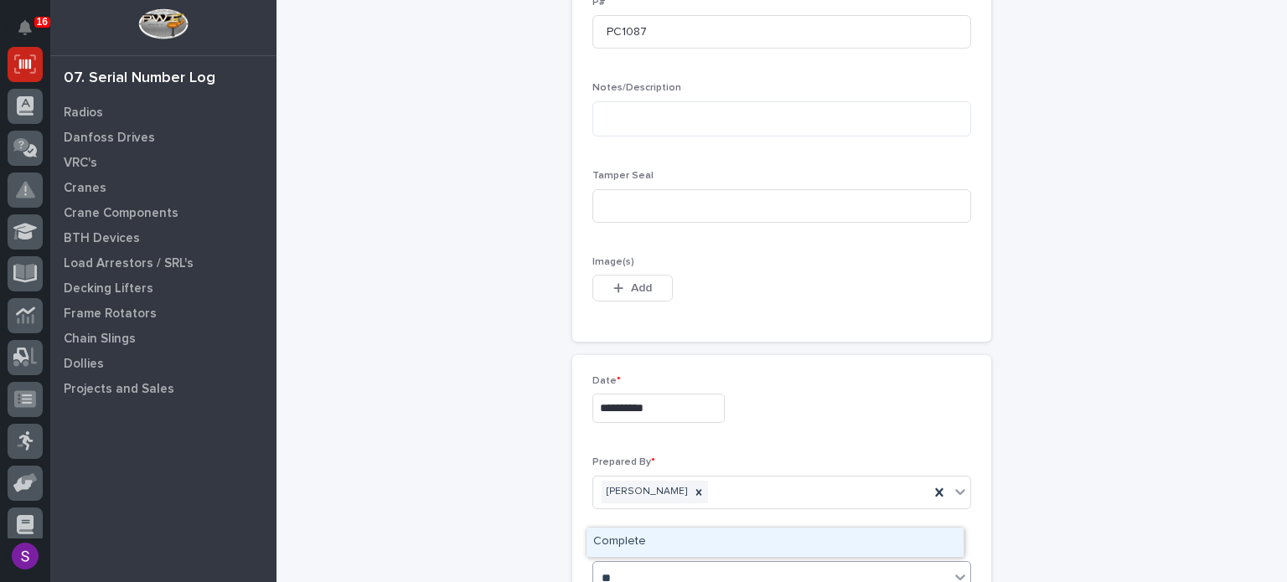
type input "***"
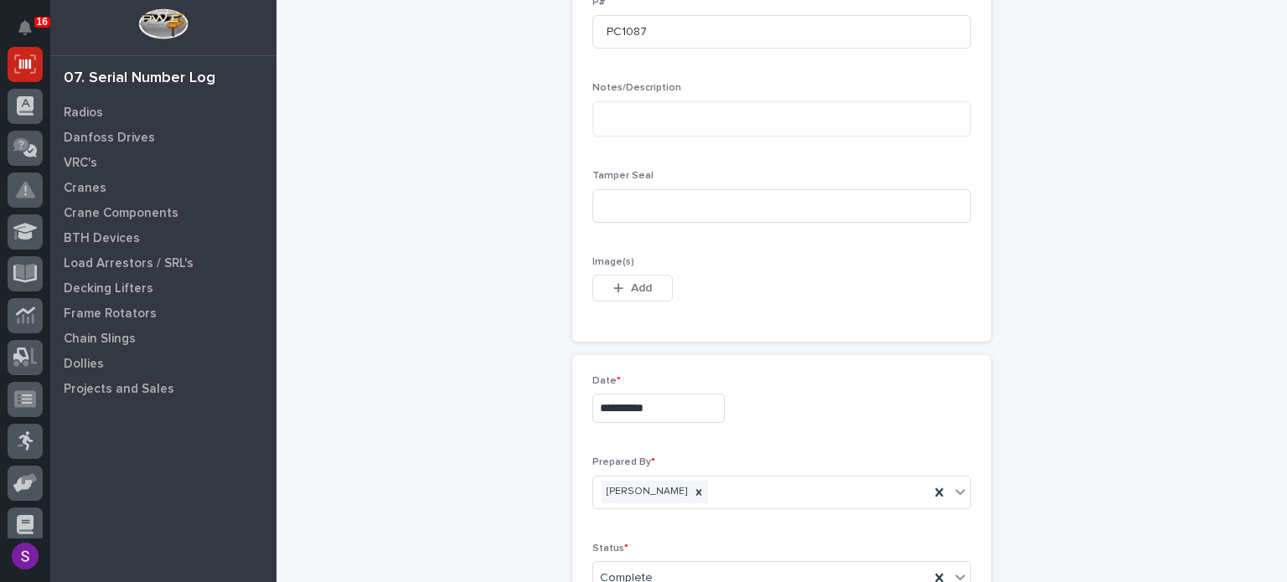
scroll to position [922, 0]
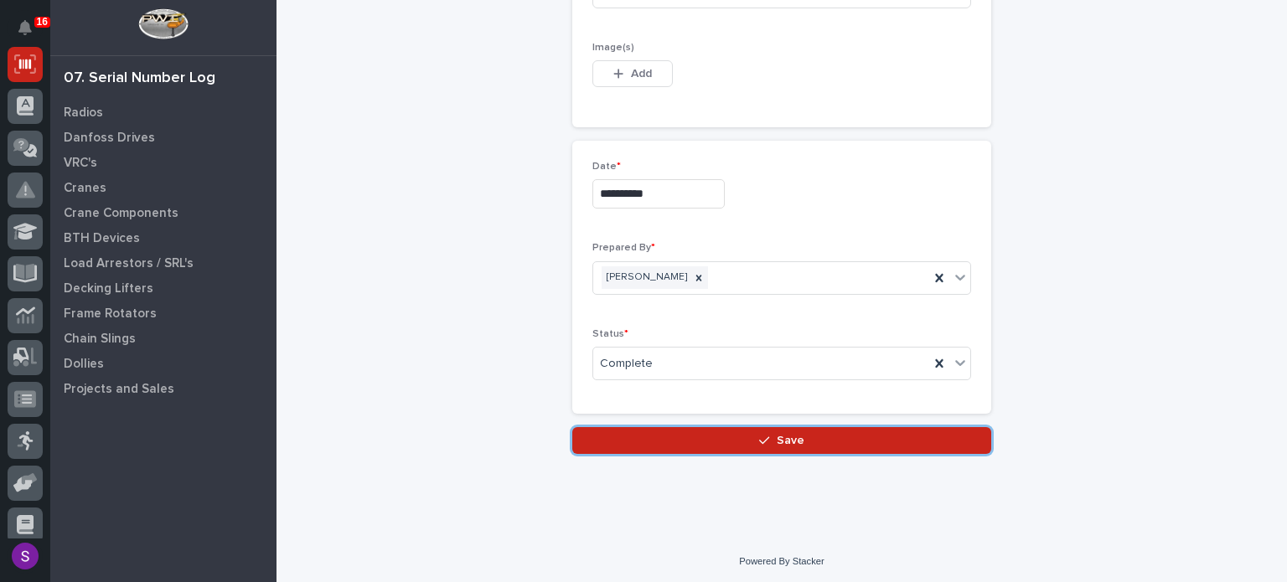
click at [572, 427] on button "Save" at bounding box center [781, 440] width 419 height 27
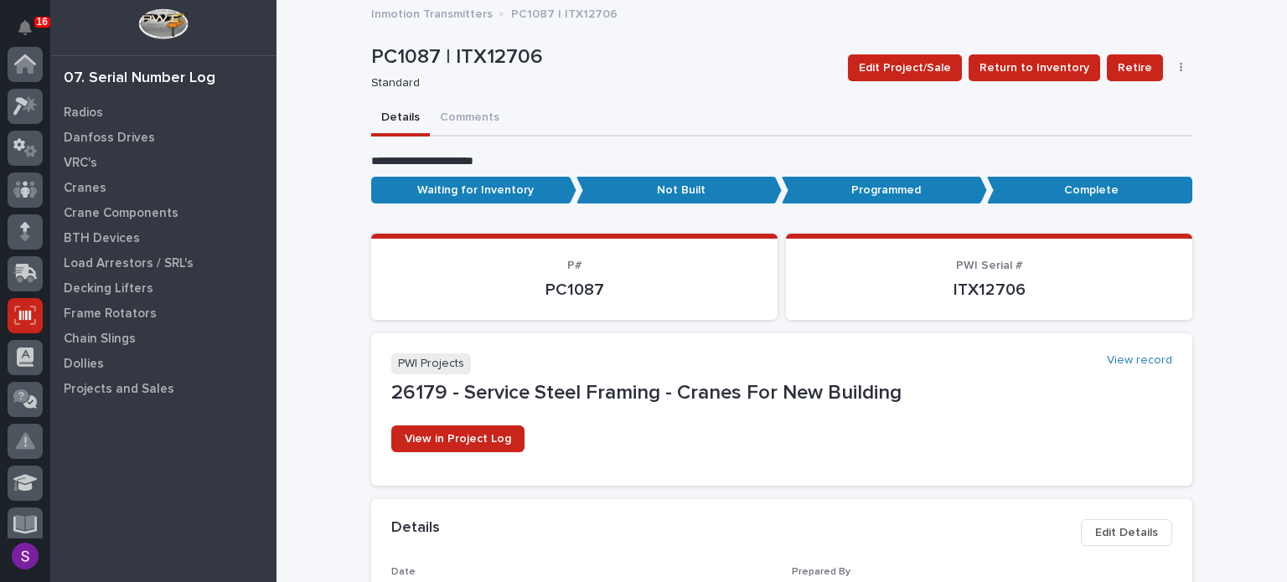
scroll to position [251, 0]
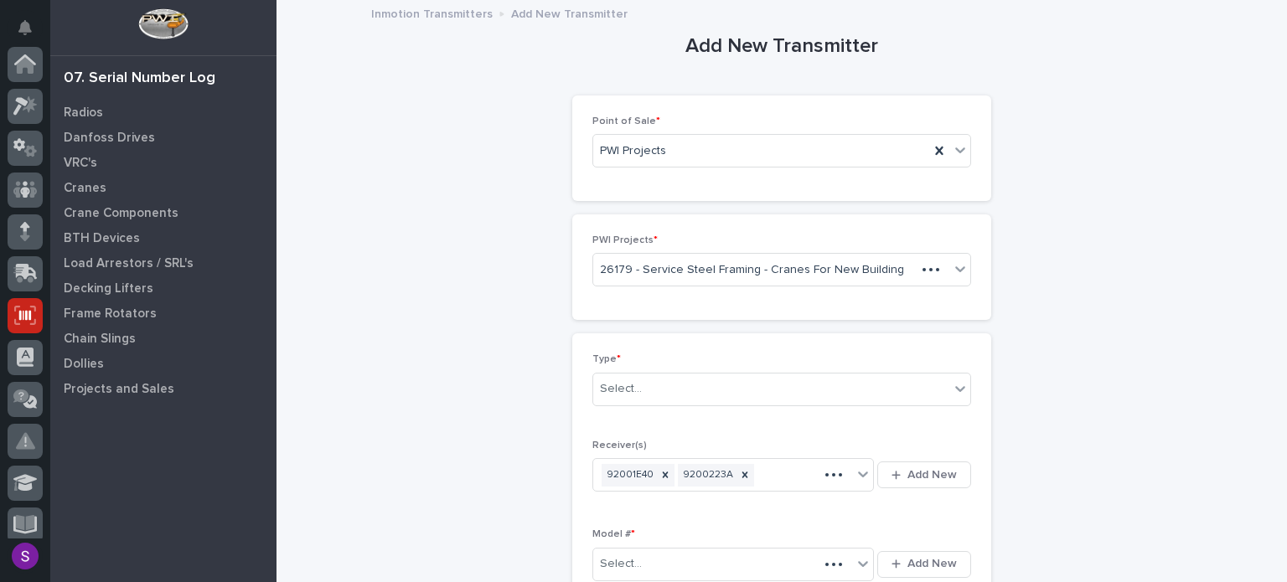
scroll to position [251, 0]
click at [674, 400] on div "Select..." at bounding box center [771, 389] width 356 height 28
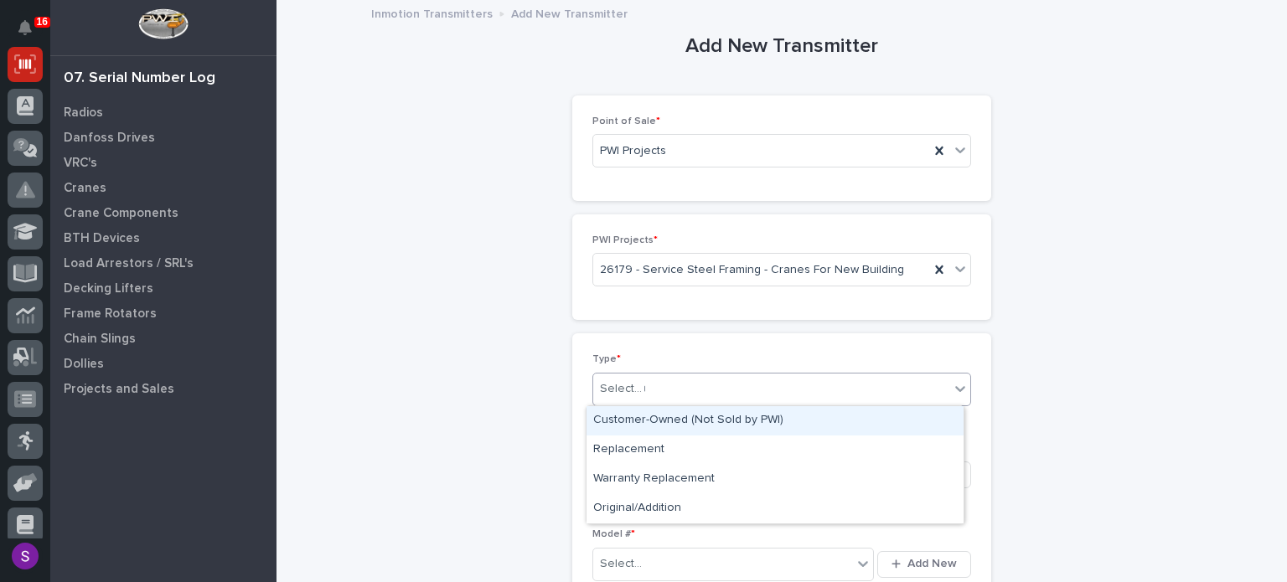
type input "**"
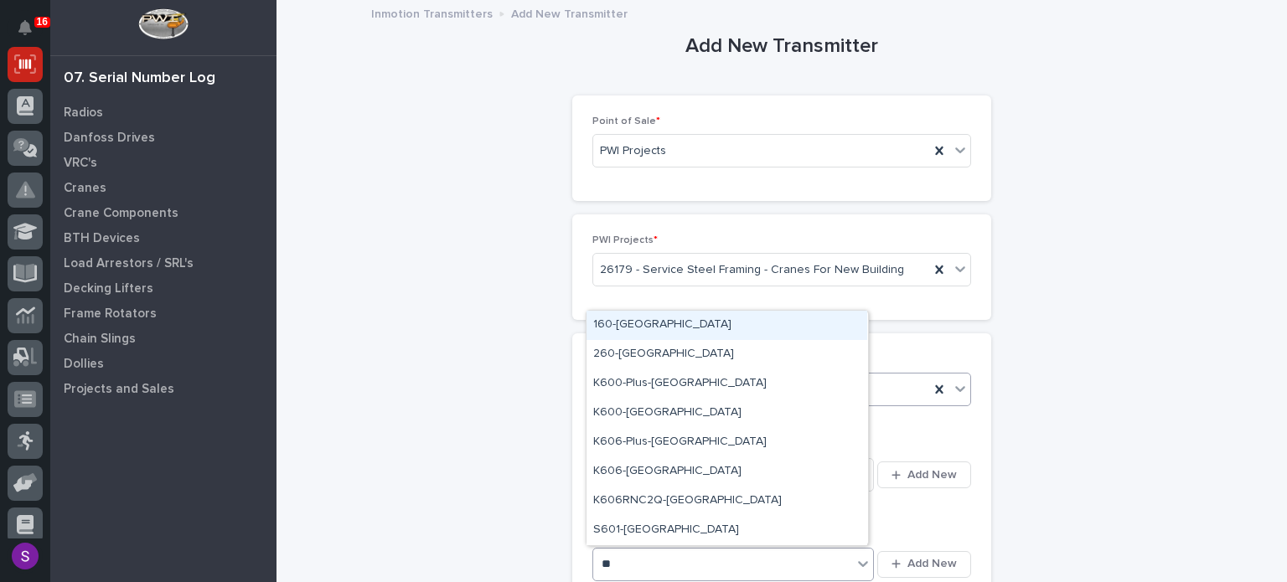
type input "***"
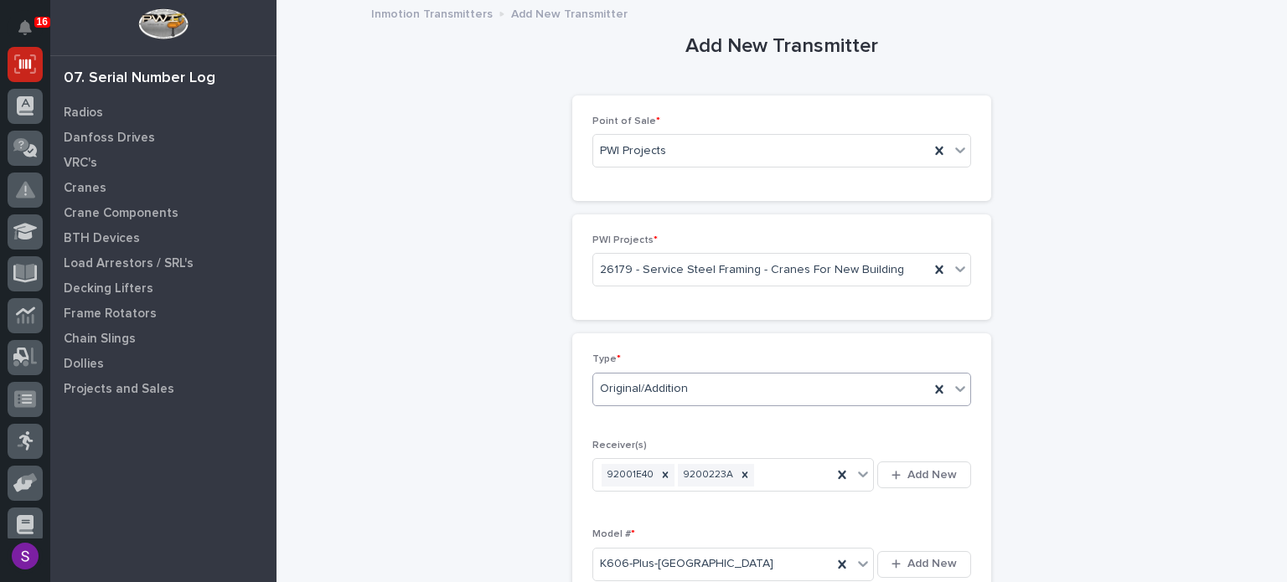
scroll to position [360, 0]
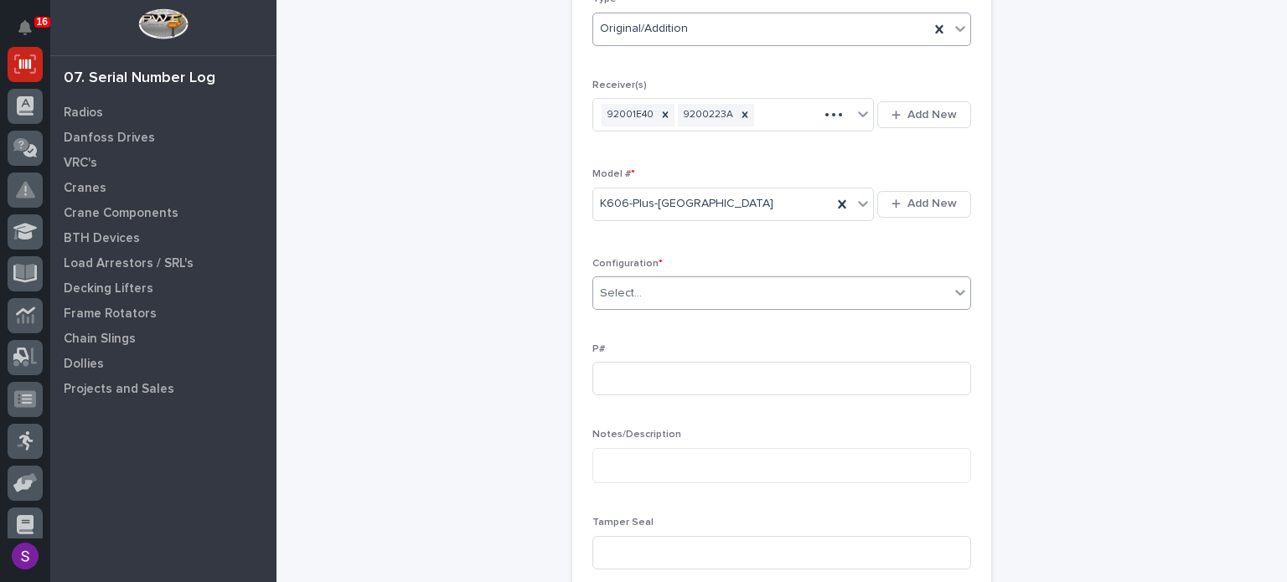
type input "*"
type input "PC1088"
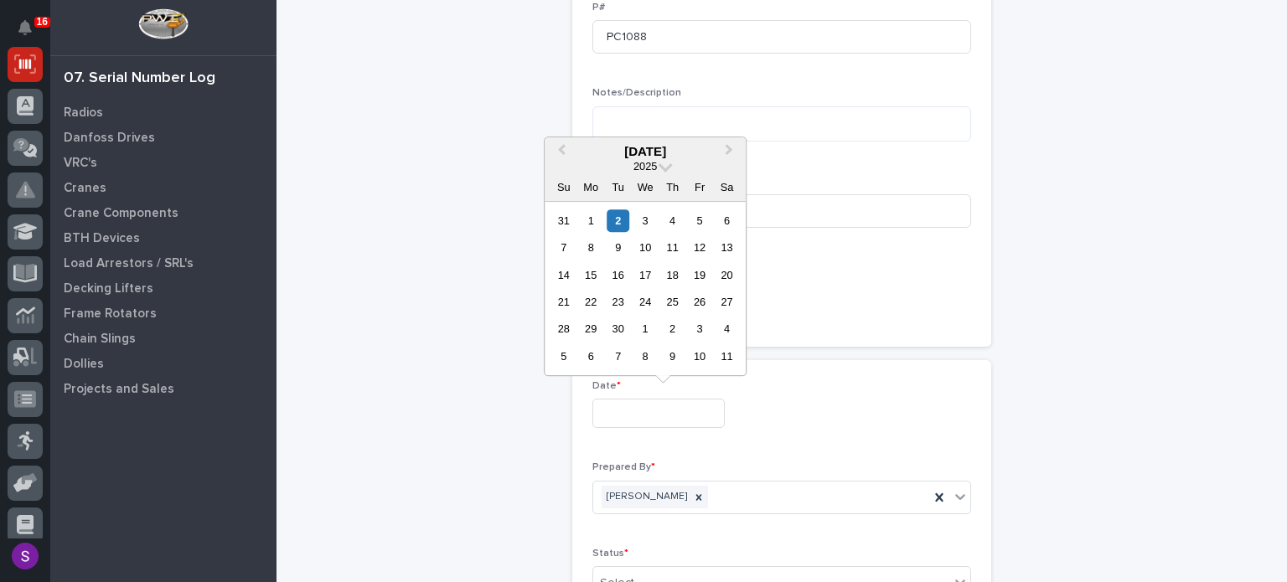
type input "**********"
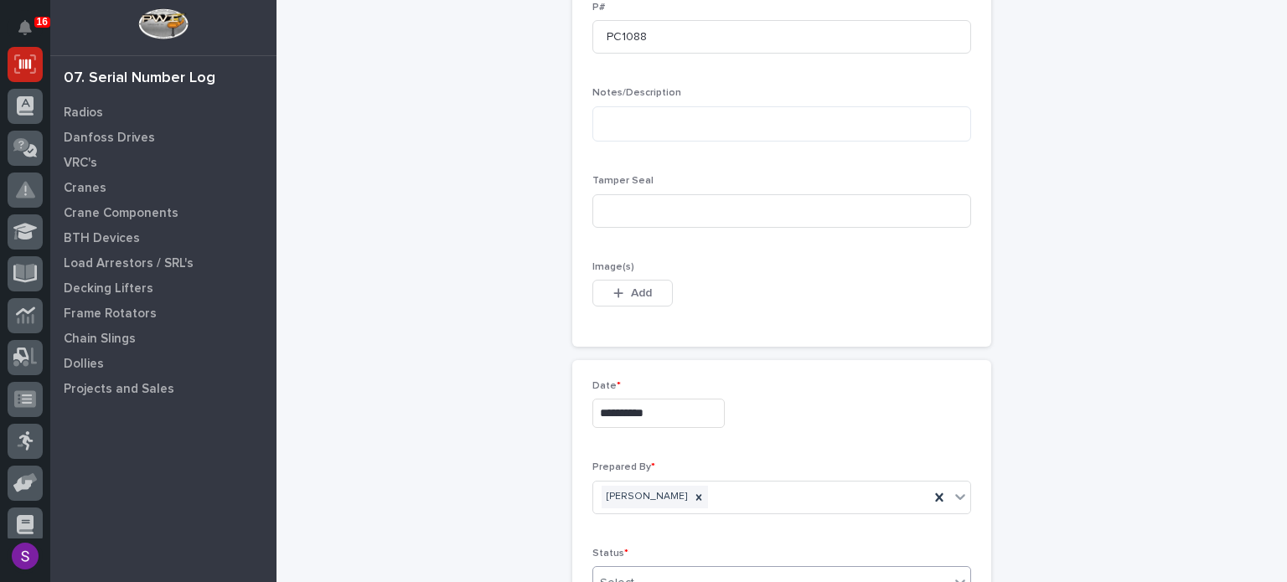
scroll to position [922, 0]
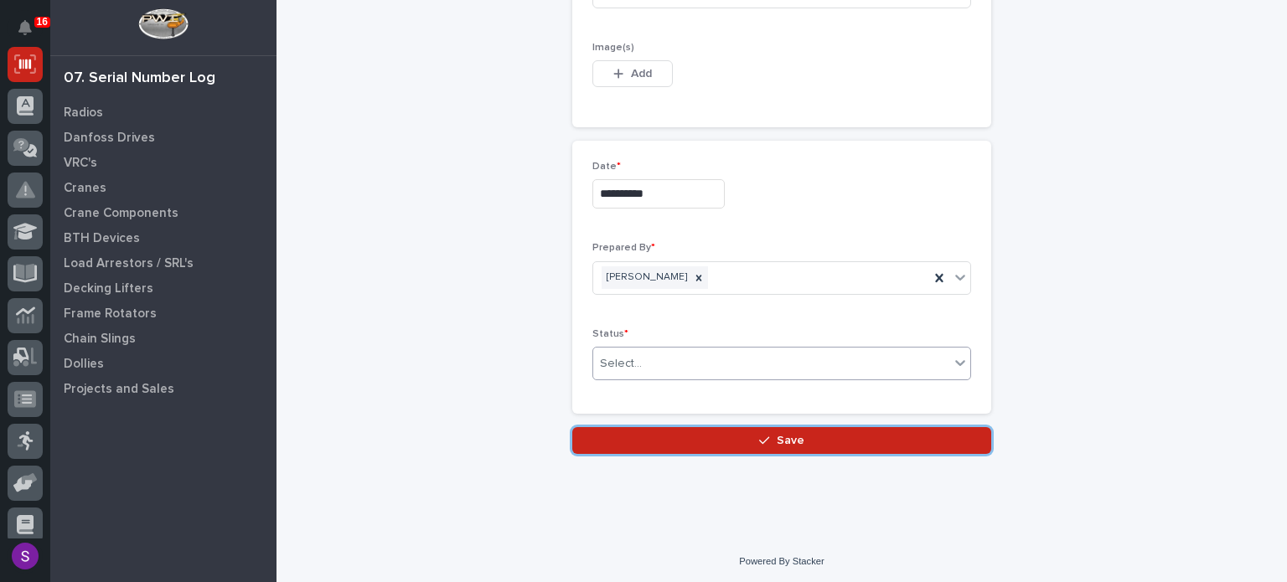
click at [662, 351] on div "Select..." at bounding box center [771, 364] width 356 height 28
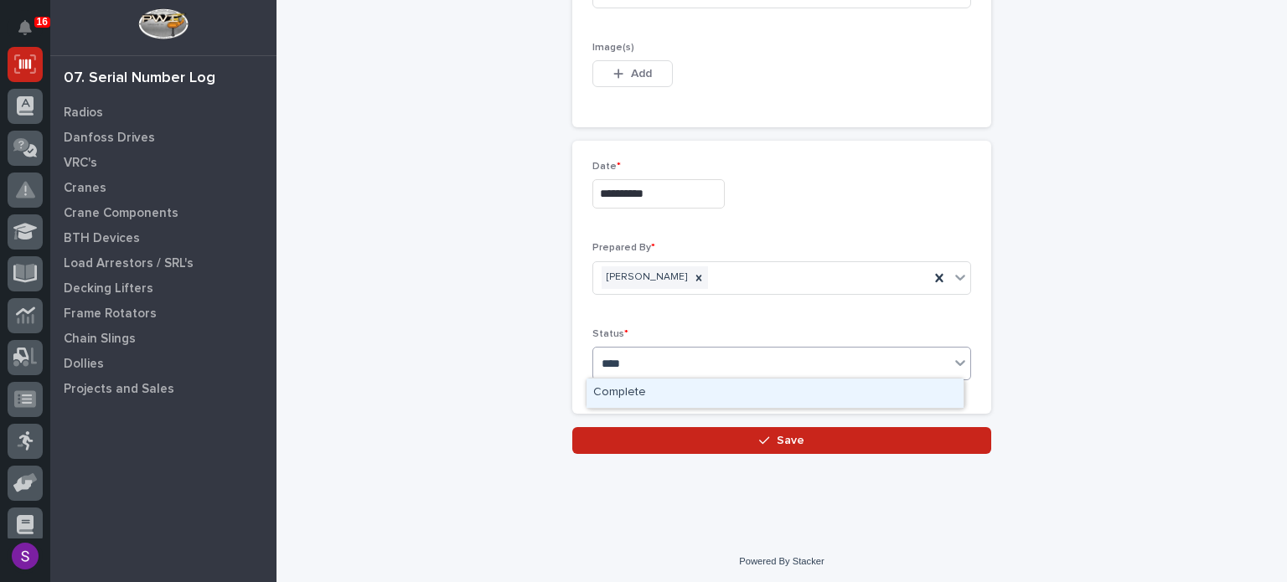
type input "****"
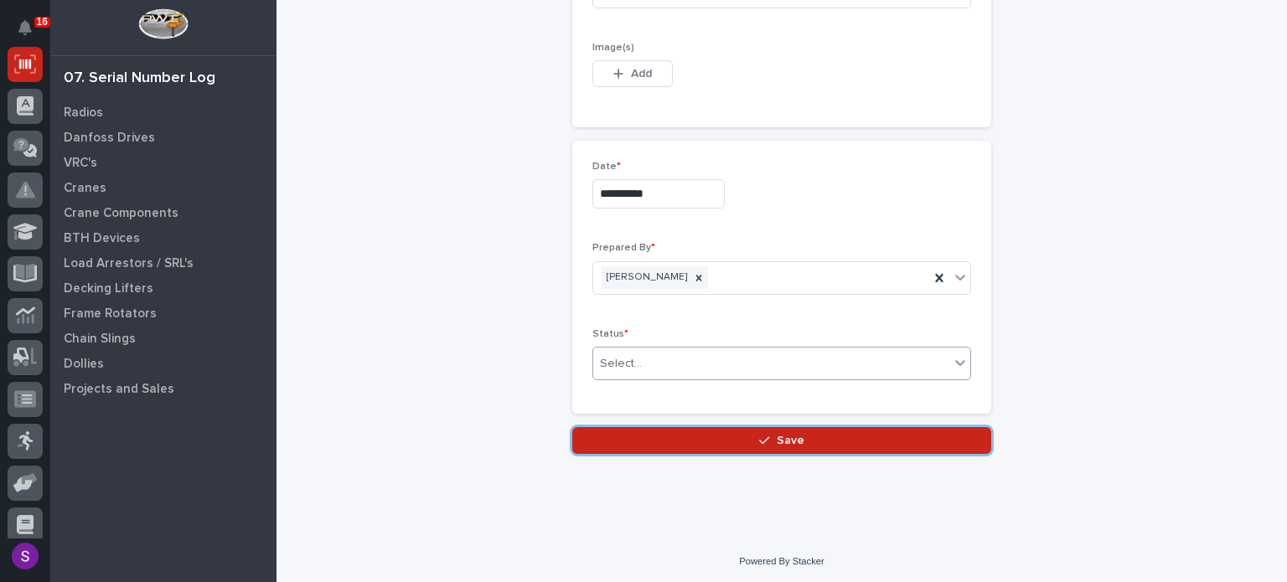
click at [662, 351] on div "Select..." at bounding box center [771, 364] width 356 height 28
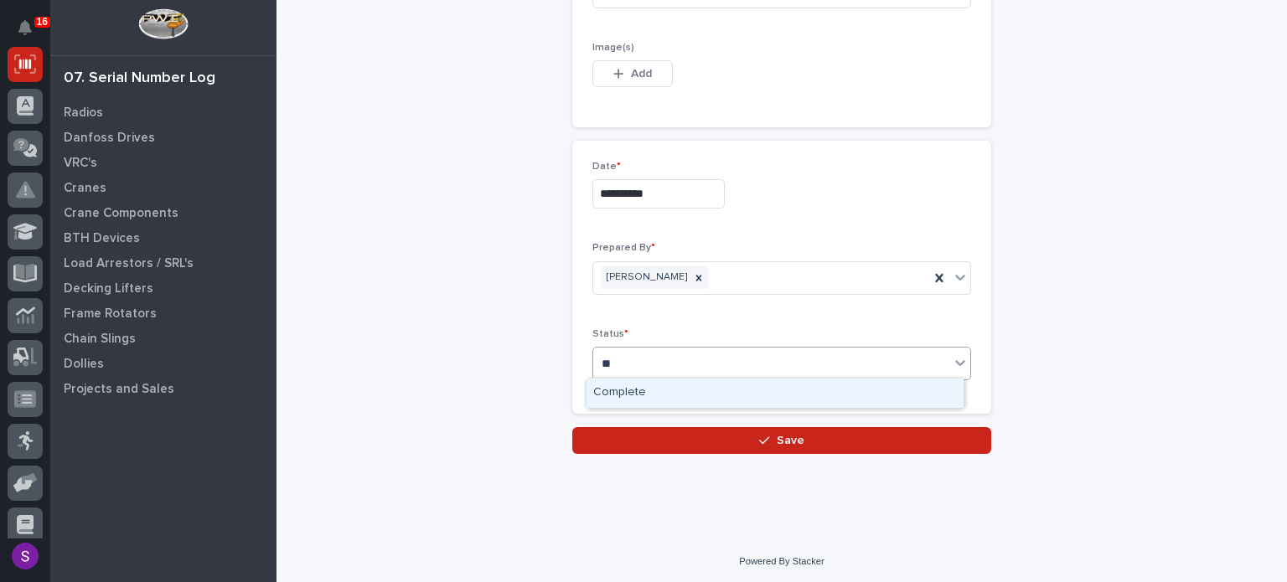
type input "***"
click at [572, 427] on button "Save" at bounding box center [781, 440] width 419 height 27
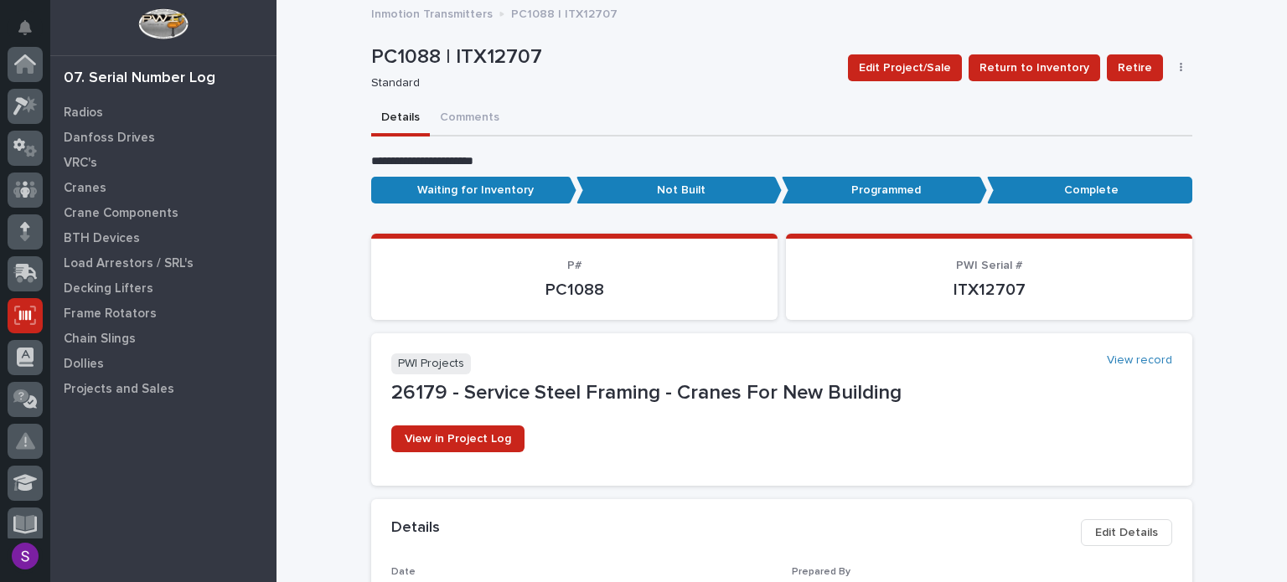
scroll to position [251, 0]
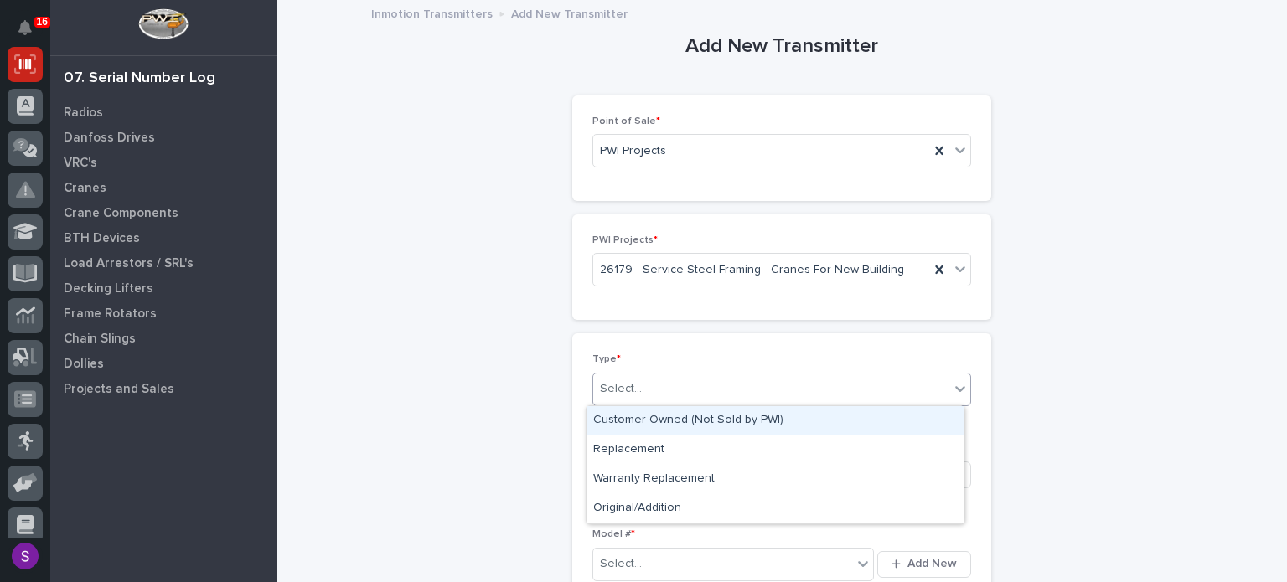
click at [672, 380] on div "Select..." at bounding box center [771, 389] width 356 height 28
type input "**"
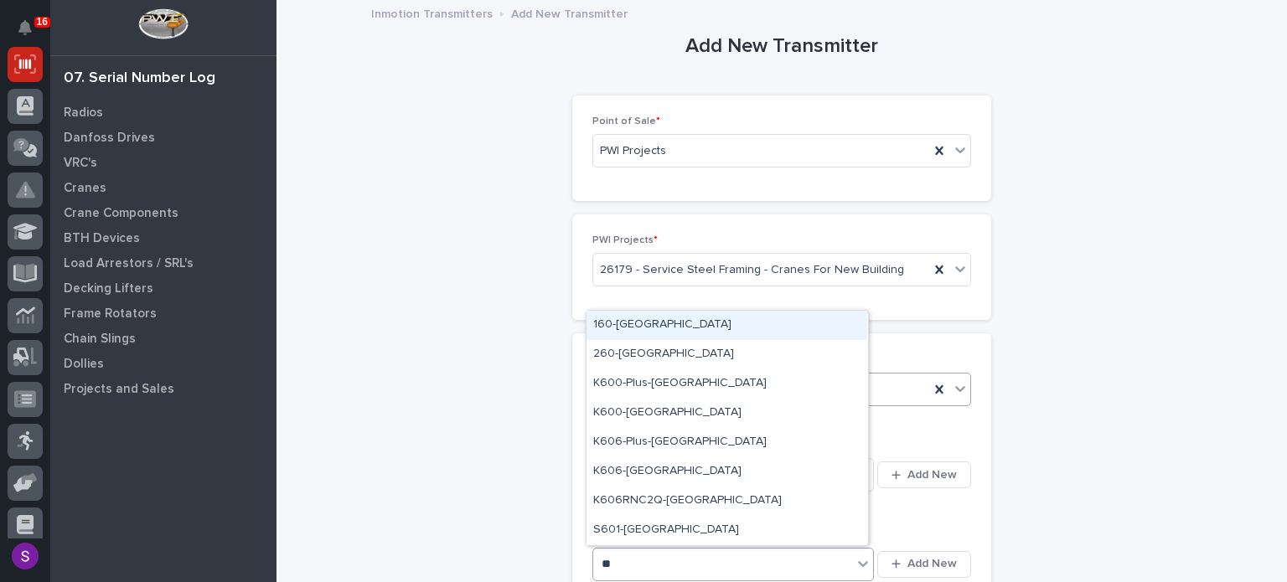
type input "***"
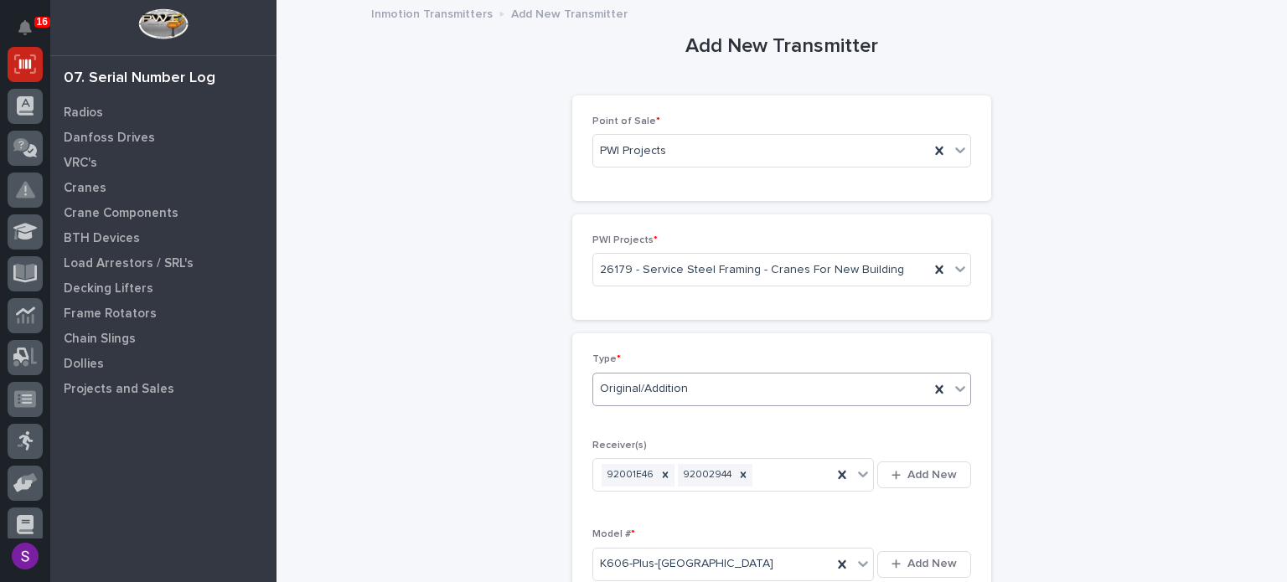
scroll to position [360, 0]
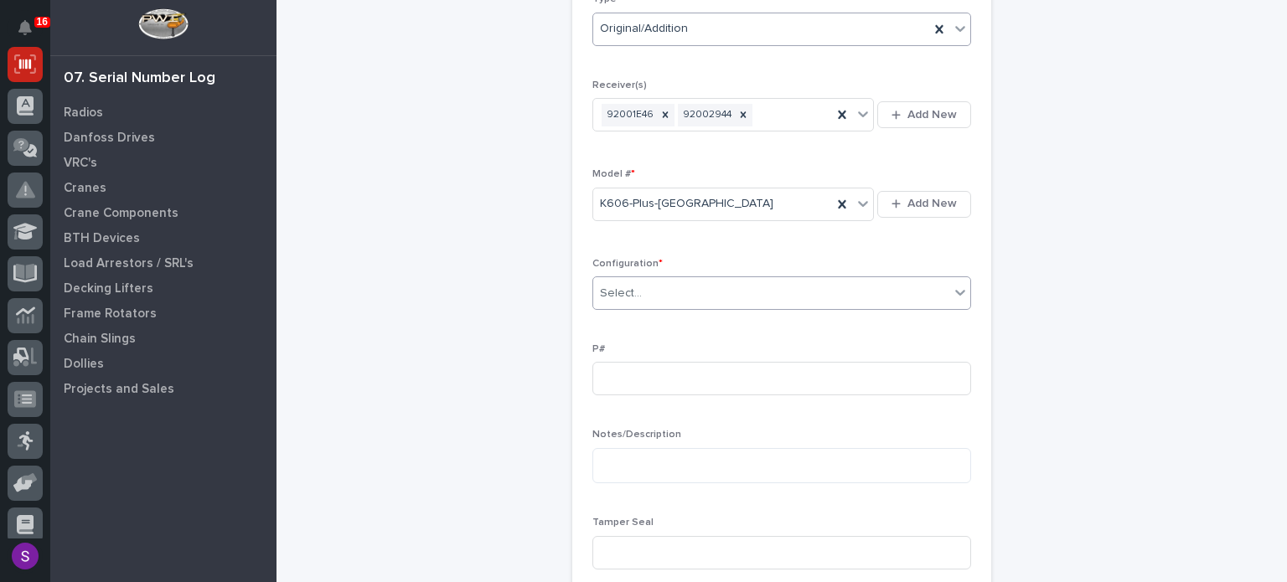
type input "*"
type input "PC1089"
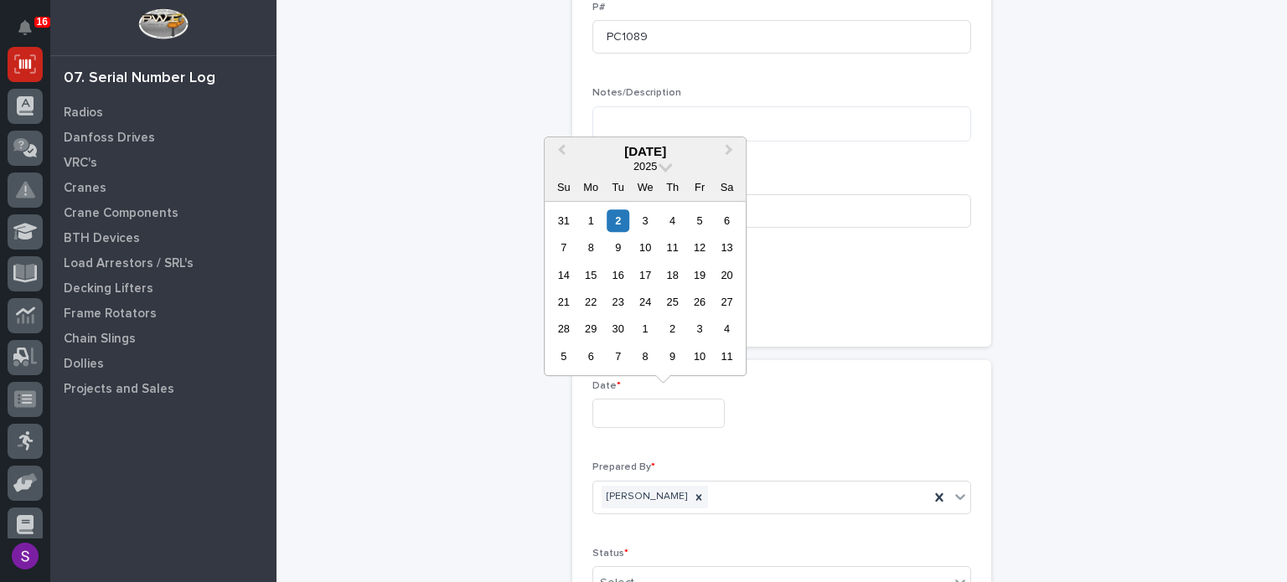
type input "**********"
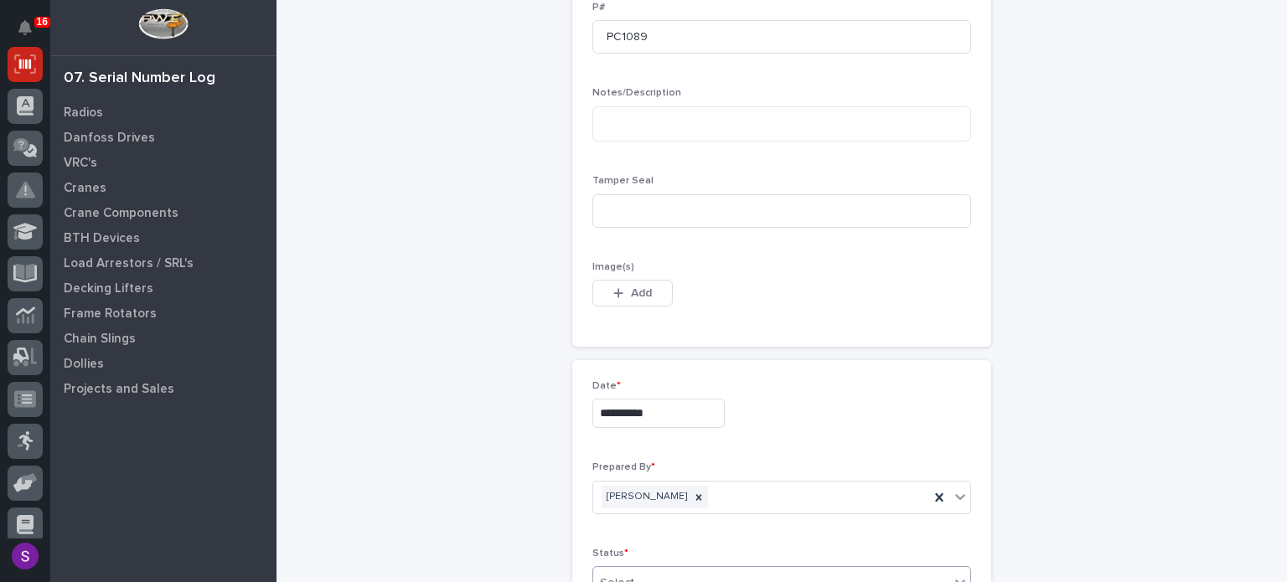
scroll to position [707, 0]
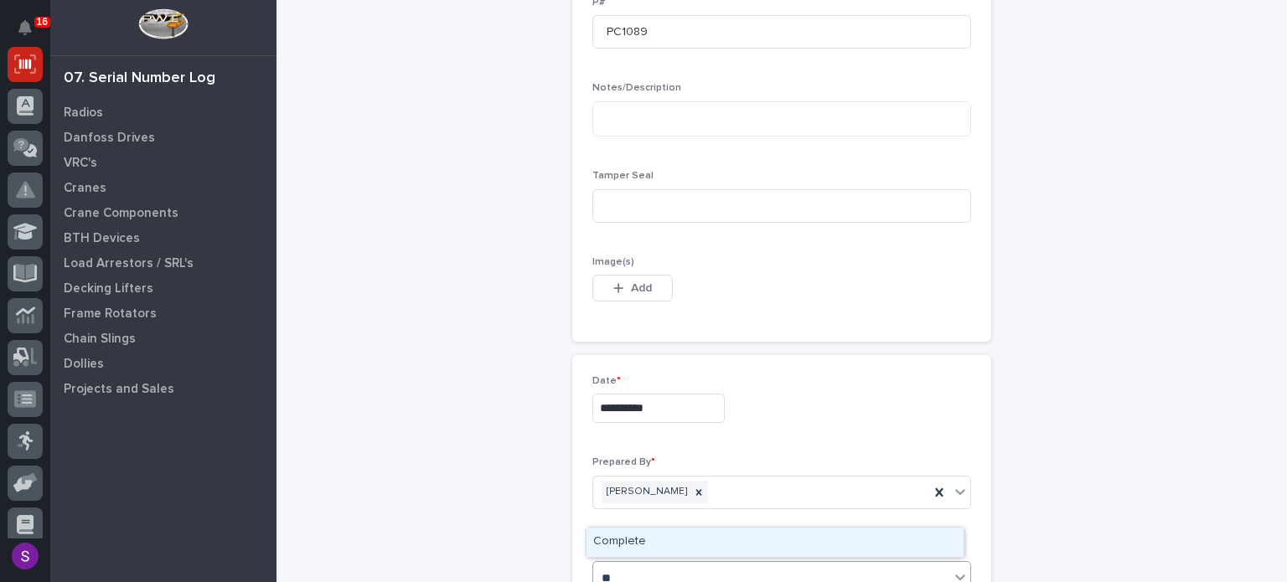
type input "***"
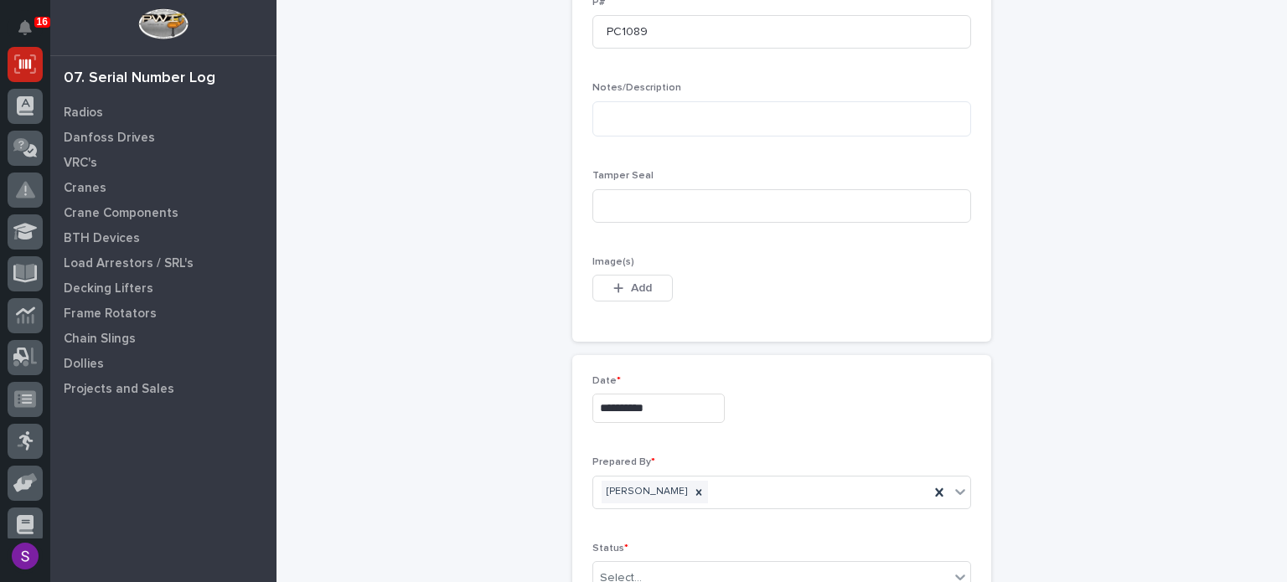
scroll to position [922, 0]
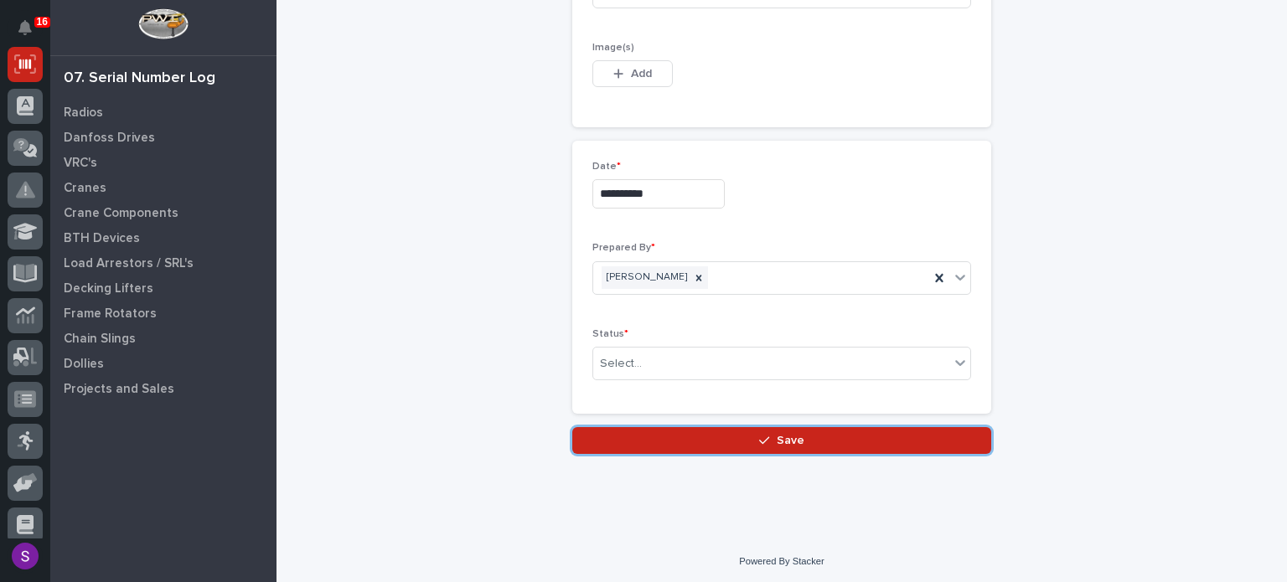
click at [572, 427] on button "Save" at bounding box center [781, 440] width 419 height 27
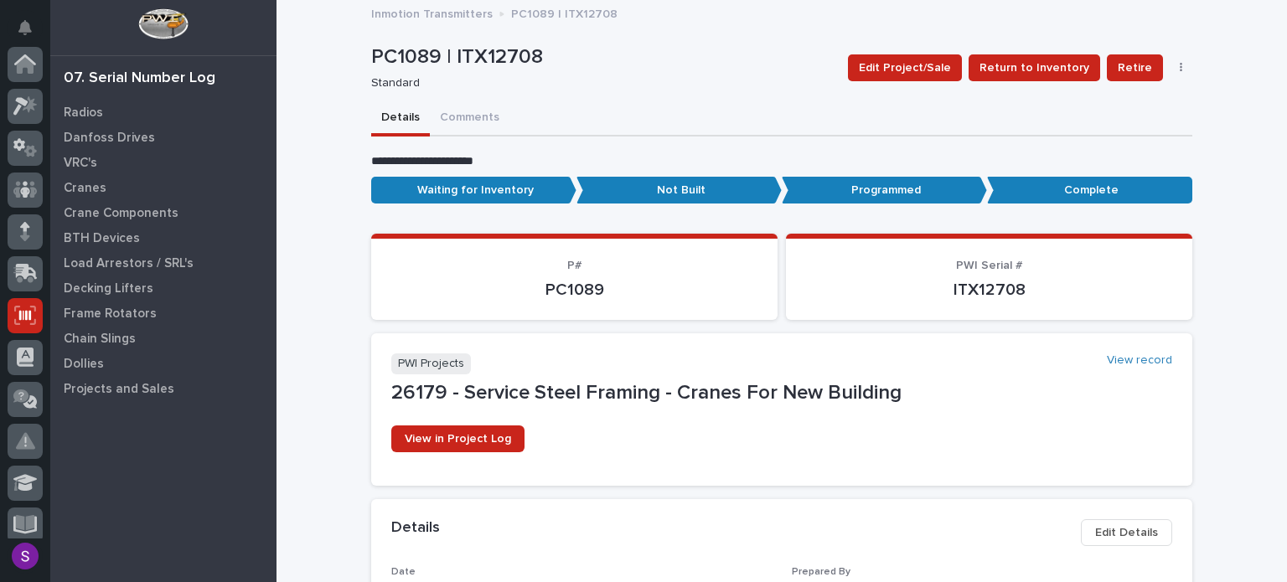
scroll to position [251, 0]
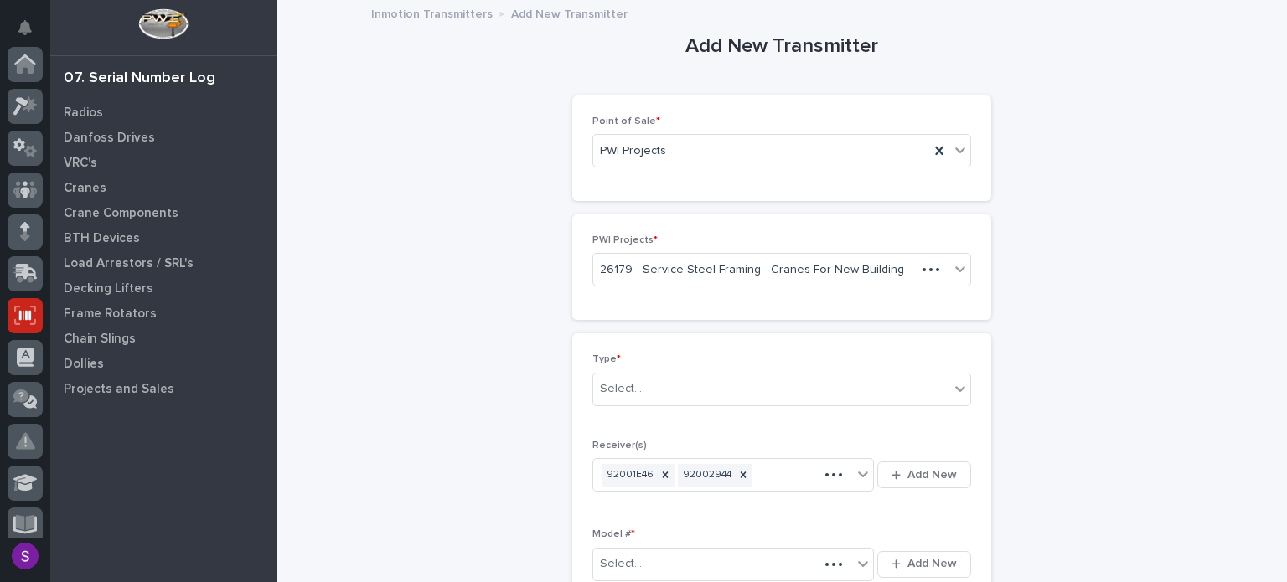
scroll to position [251, 0]
click at [684, 391] on div "Select..." at bounding box center [771, 389] width 356 height 28
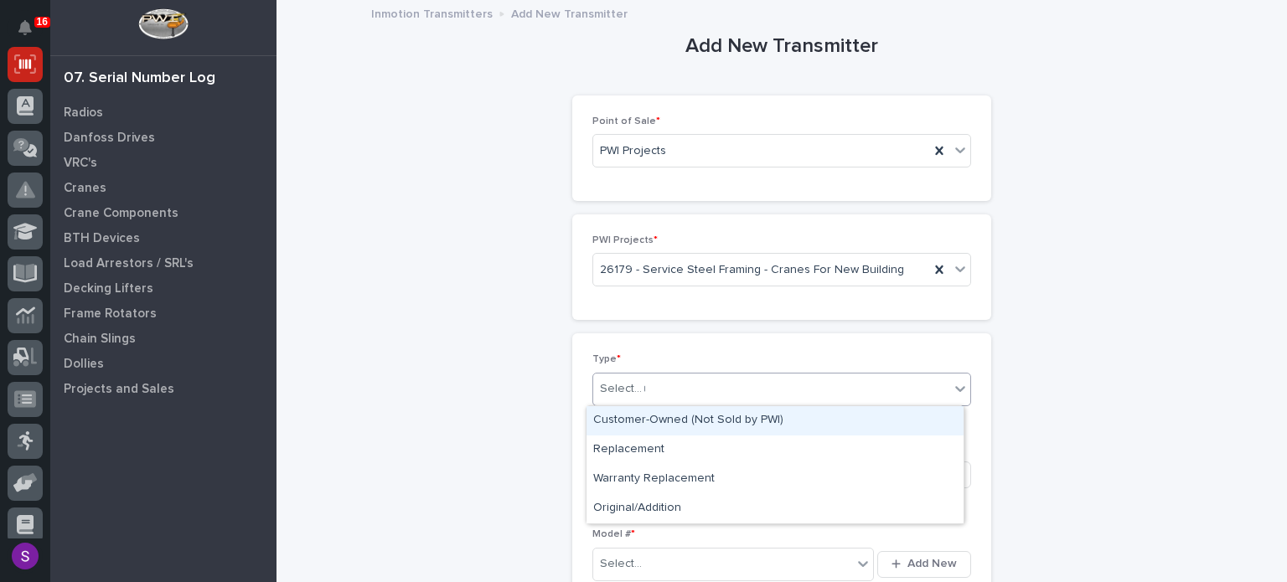
type input "**"
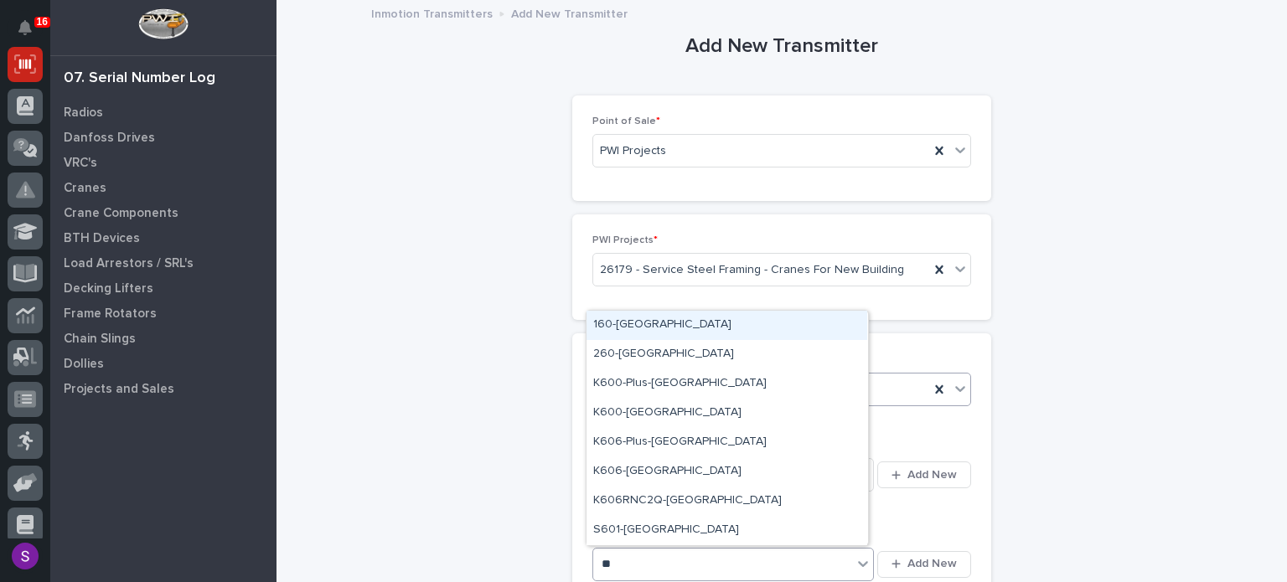
type input "***"
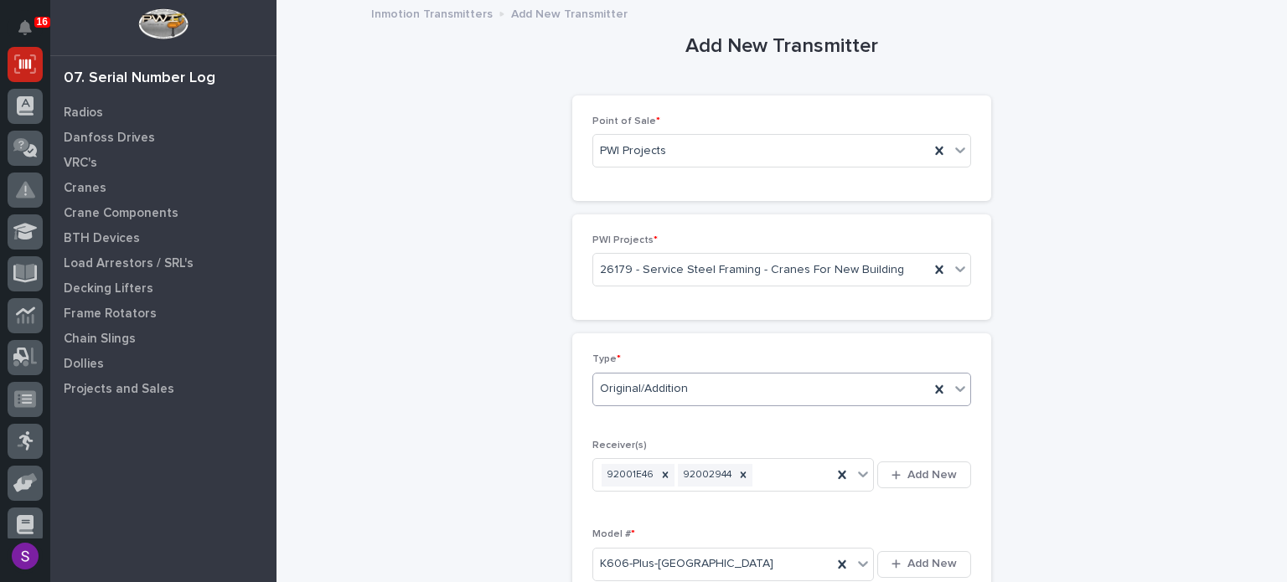
scroll to position [360, 0]
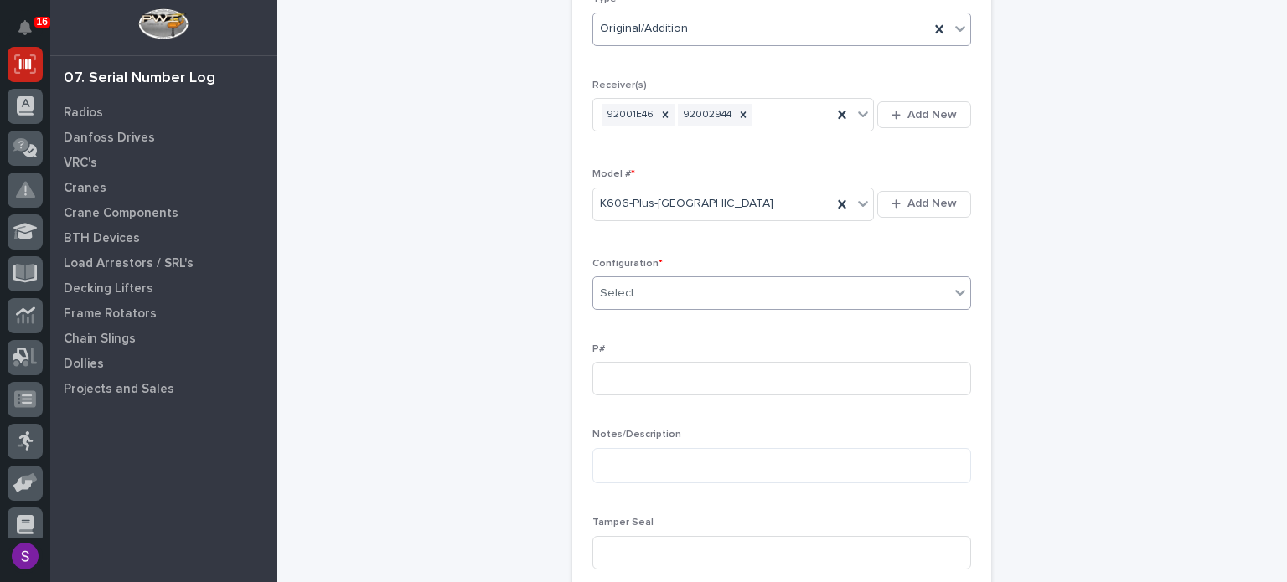
type input "*"
type input "PC1090"
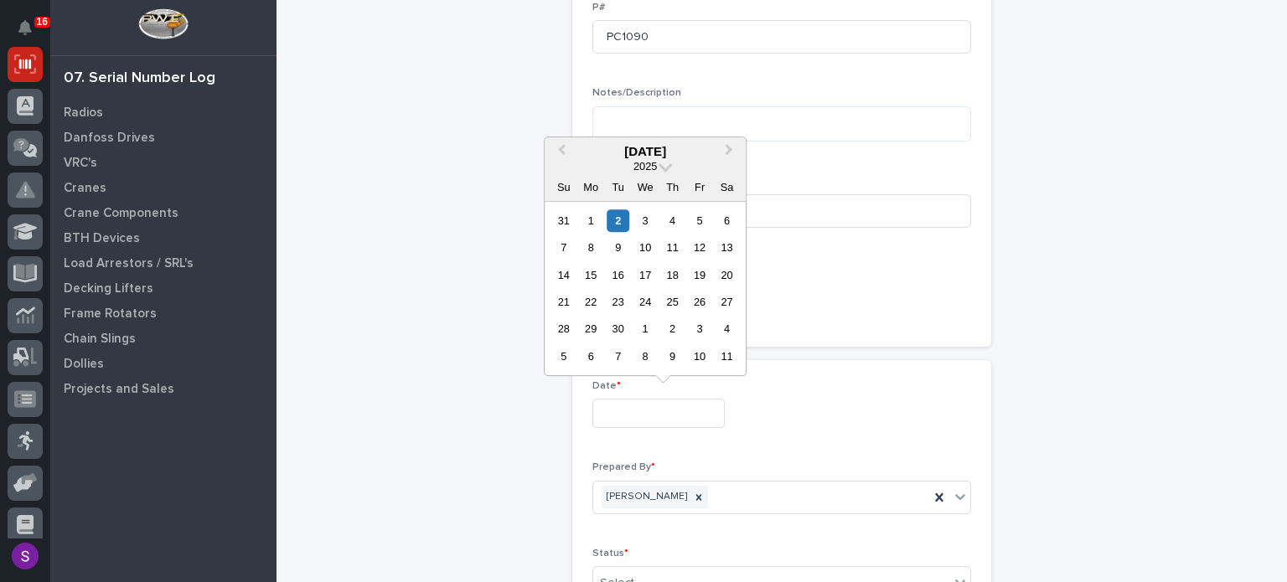
type input "**********"
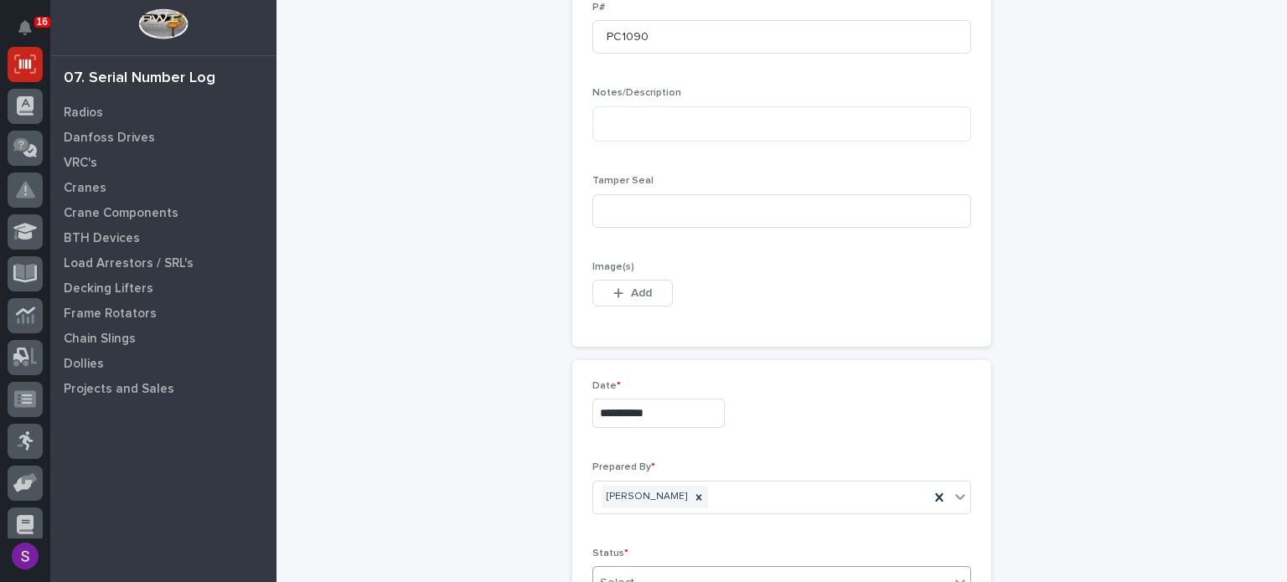
scroll to position [707, 0]
type input "*"
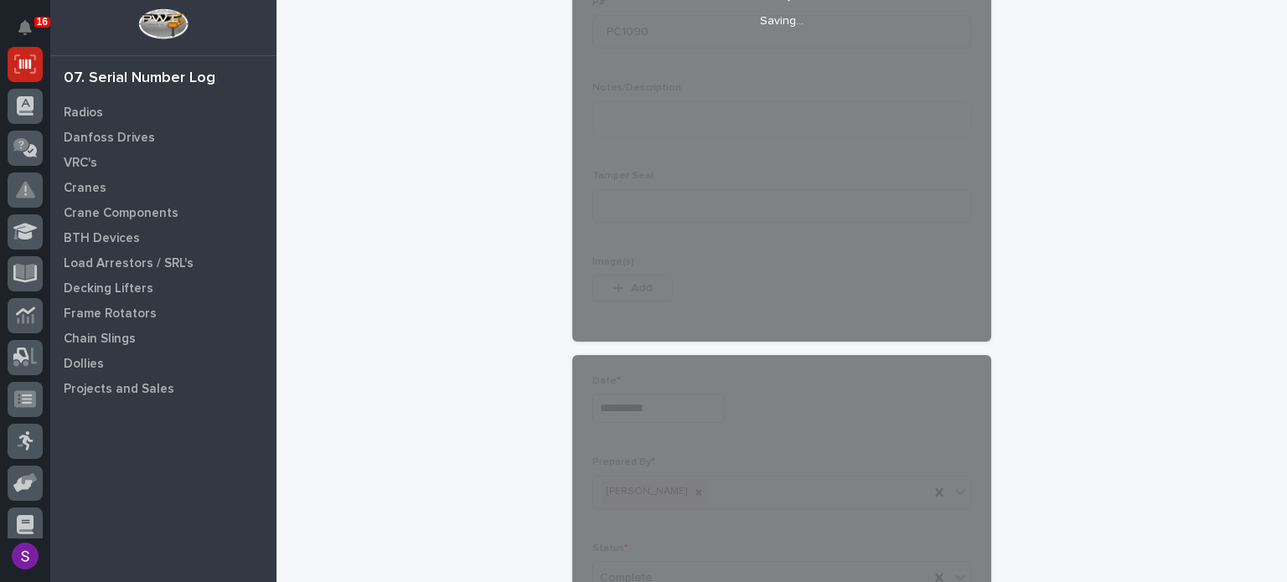
scroll to position [922, 0]
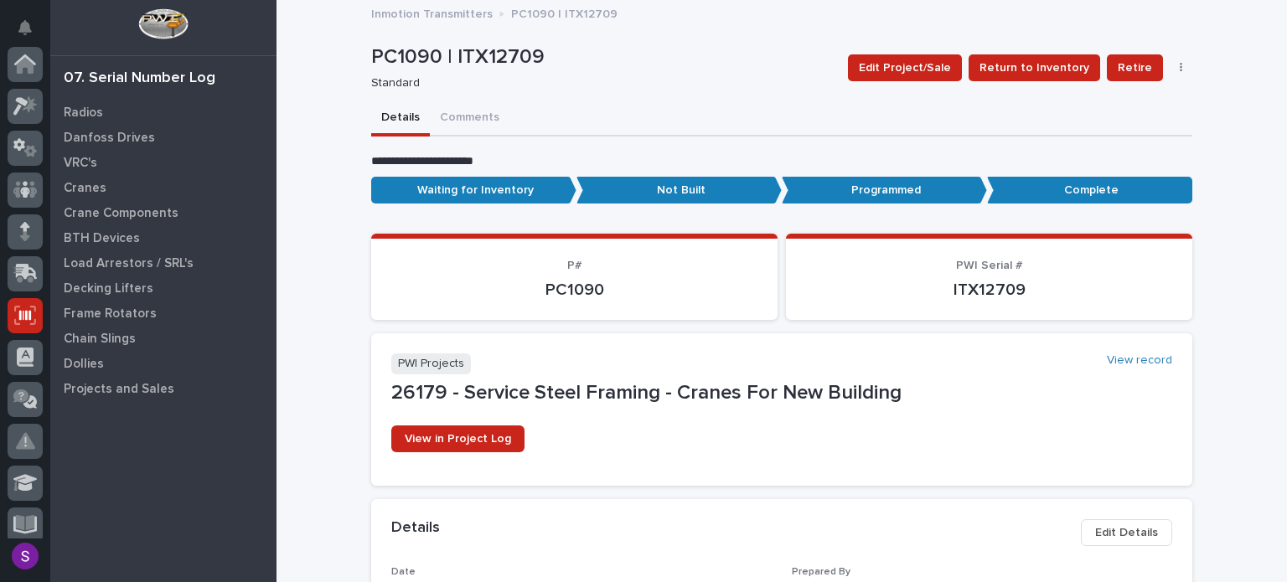
scroll to position [251, 0]
